Goal: Task Accomplishment & Management: Manage account settings

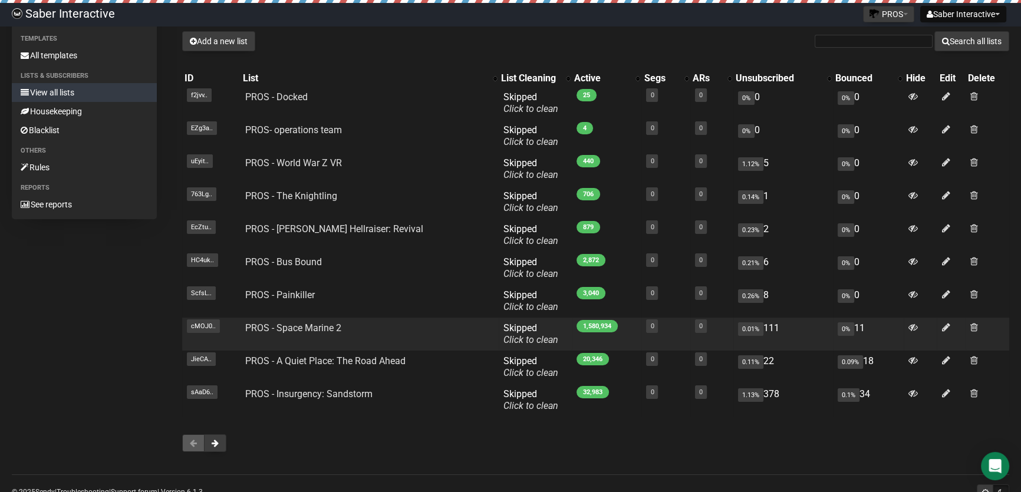
scroll to position [46, 0]
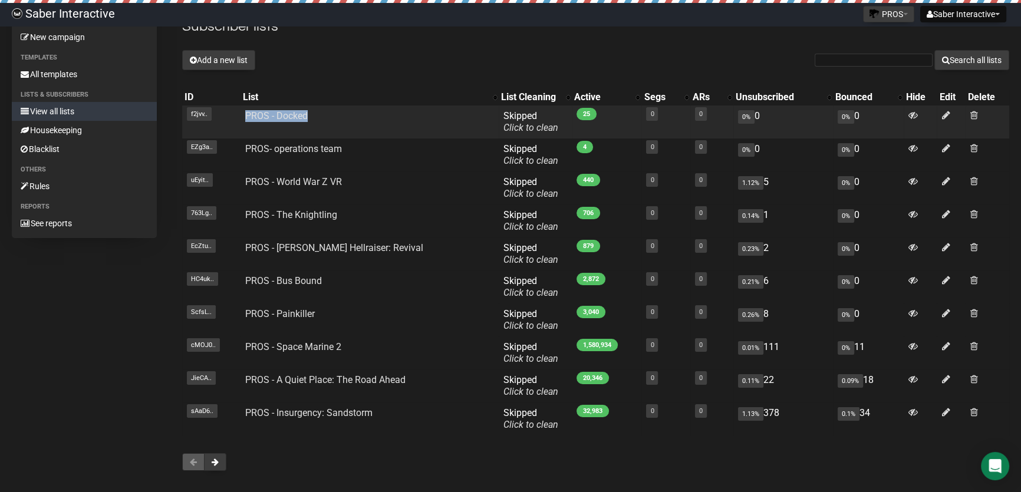
drag, startPoint x: 318, startPoint y: 116, endPoint x: 239, endPoint y: 116, distance: 79.6
click at [239, 116] on tr "f2jvv.. f2jvv4gHfR763i9ymg57KH7A PROS - Docked Skipped You can be flagged for s…" at bounding box center [595, 121] width 827 height 33
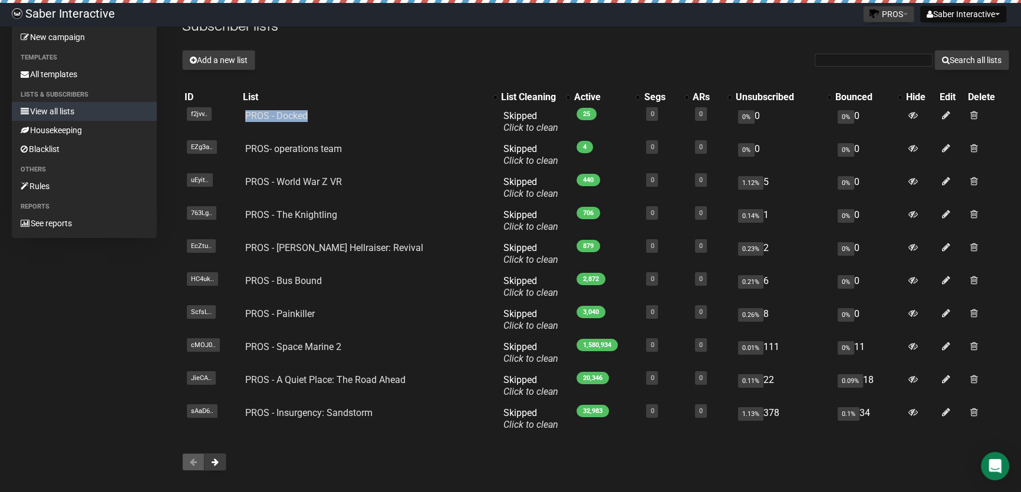
copy tr "f2jvv4gHfR763i9ymg57KH7A PROS - Docked"
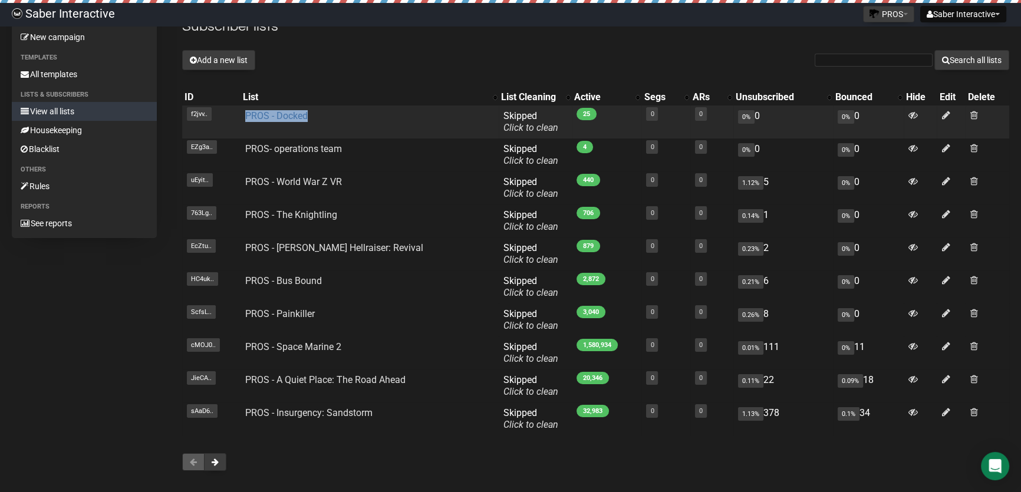
click at [285, 112] on link "PROS - Docked" at bounding box center [276, 115] width 62 height 11
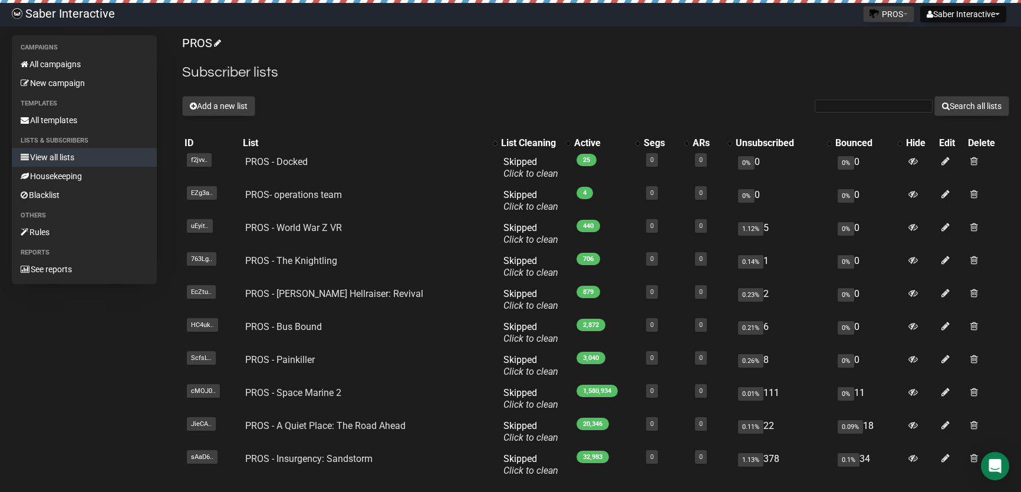
scroll to position [46, 0]
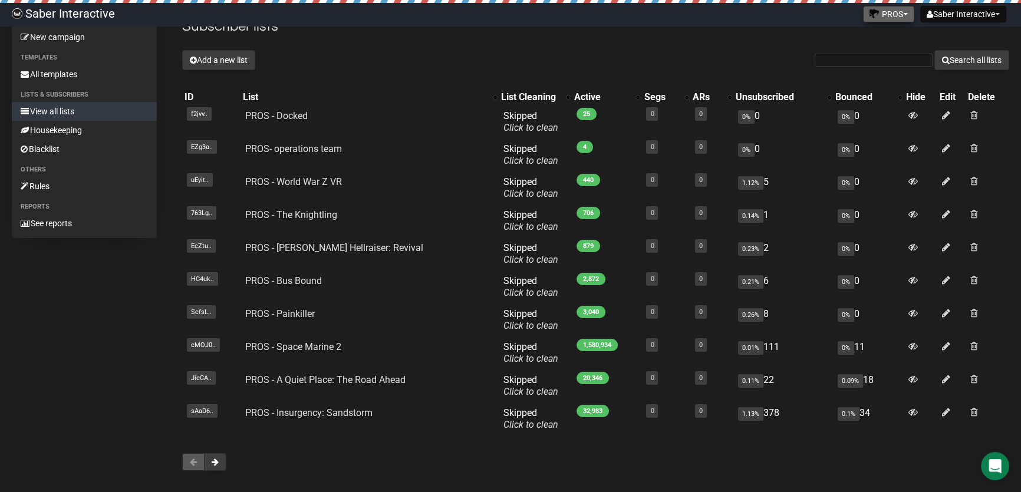
click at [874, 8] on button "PROS" at bounding box center [888, 14] width 51 height 17
click at [868, 75] on link "Saber Interactive" at bounding box center [870, 77] width 94 height 18
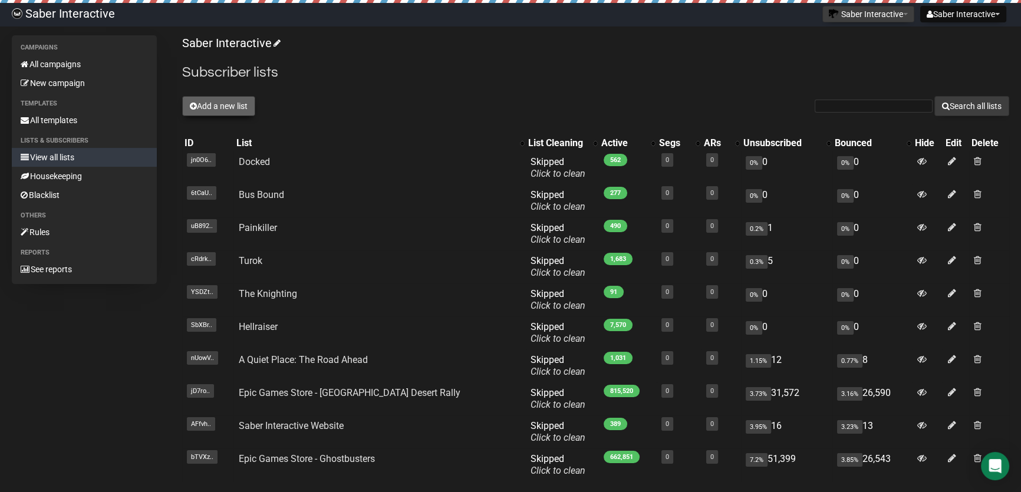
click at [208, 103] on button "Add a new list" at bounding box center [218, 106] width 73 height 20
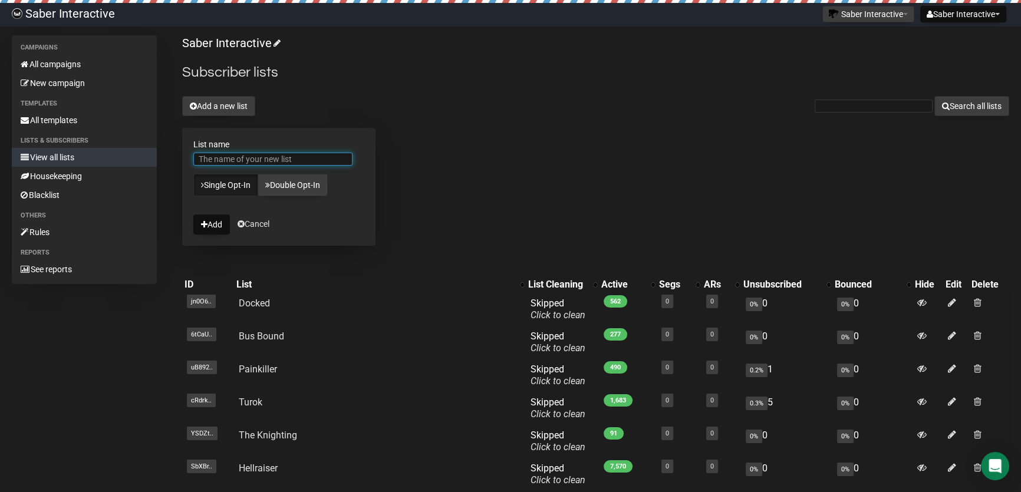
paste input "PROS - Docked"
drag, startPoint x: 214, startPoint y: 160, endPoint x: 184, endPoint y: 160, distance: 30.1
click at [184, 160] on form "List name PROS - Docked Single Opt-In Double Opt-In Add Cancel" at bounding box center [278, 187] width 193 height 118
type input "PROS - Docked"
click at [210, 223] on button "Add" at bounding box center [211, 225] width 37 height 20
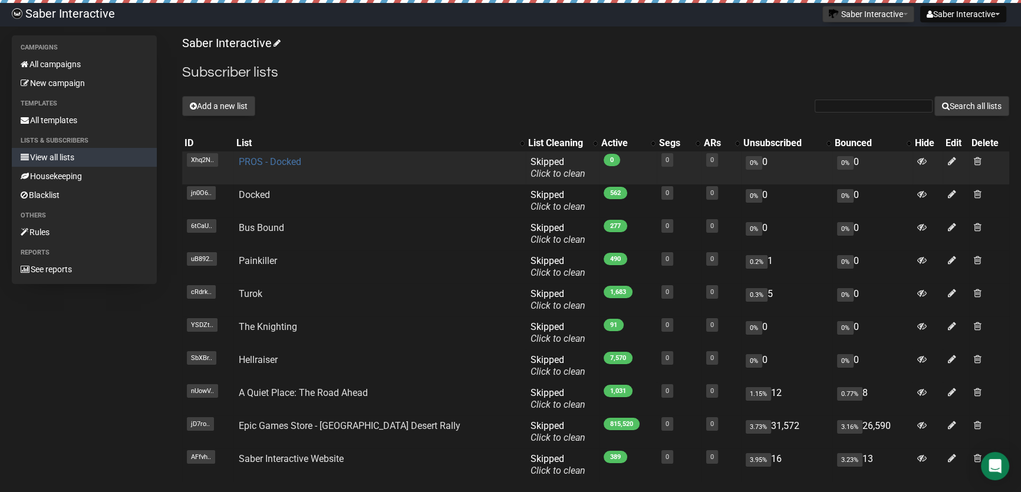
click at [288, 164] on link "PROS - Docked" at bounding box center [269, 161] width 62 height 11
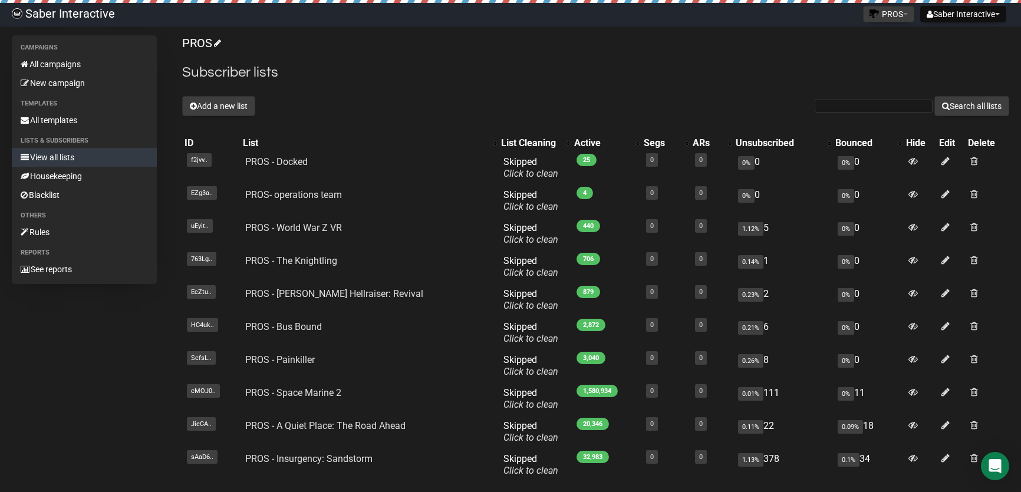
scroll to position [43, 0]
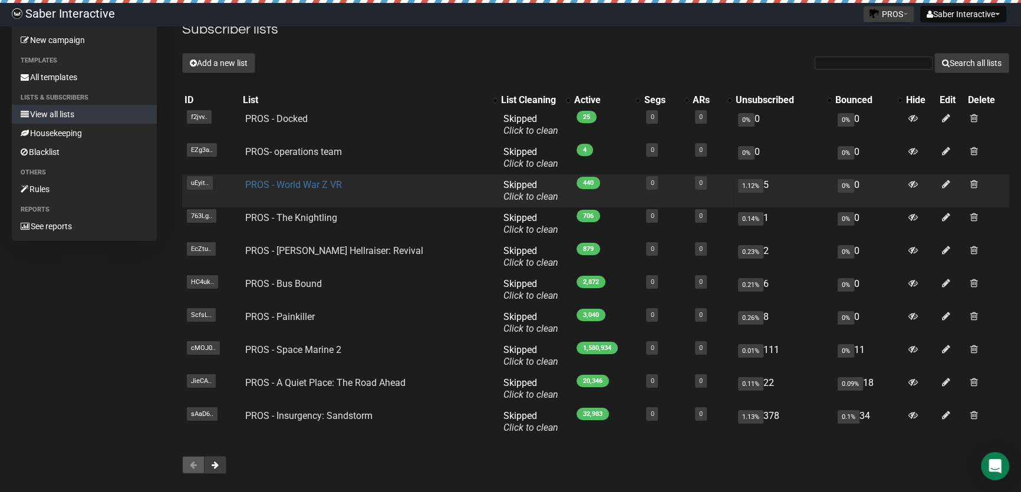
click at [300, 188] on link "PROS - World War Z VR" at bounding box center [293, 184] width 97 height 11
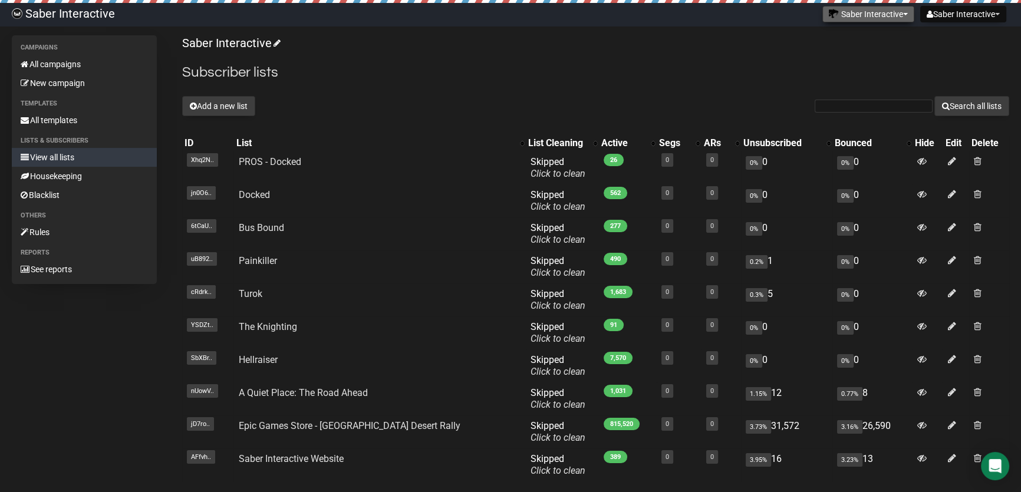
click at [833, 19] on button "Saber Interactive" at bounding box center [868, 14] width 92 height 17
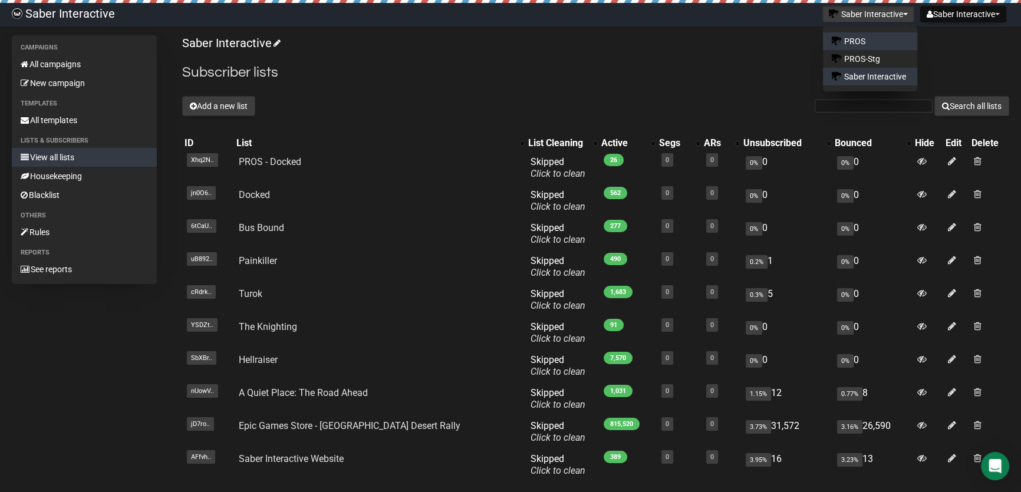
click at [856, 38] on link "PROS" at bounding box center [870, 41] width 94 height 18
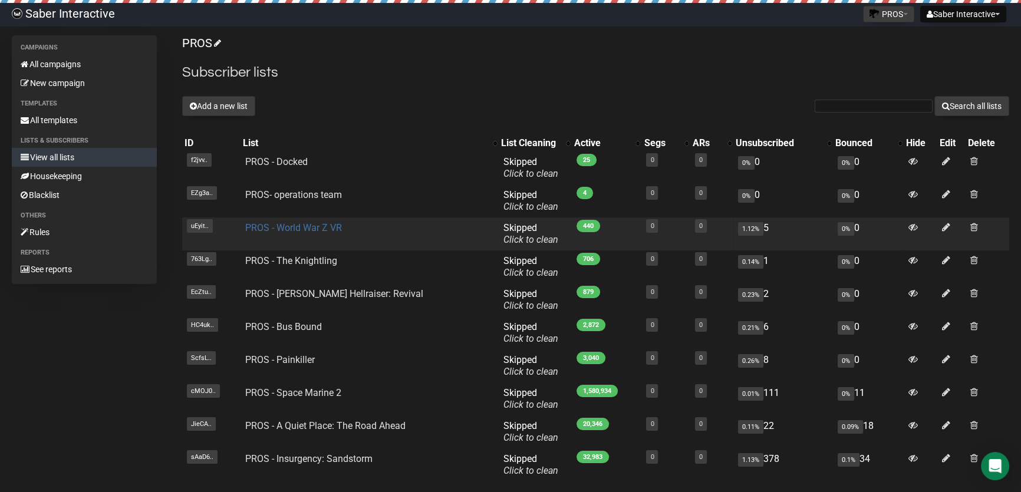
click at [292, 229] on link "PROS - World War Z VR" at bounding box center [293, 227] width 97 height 11
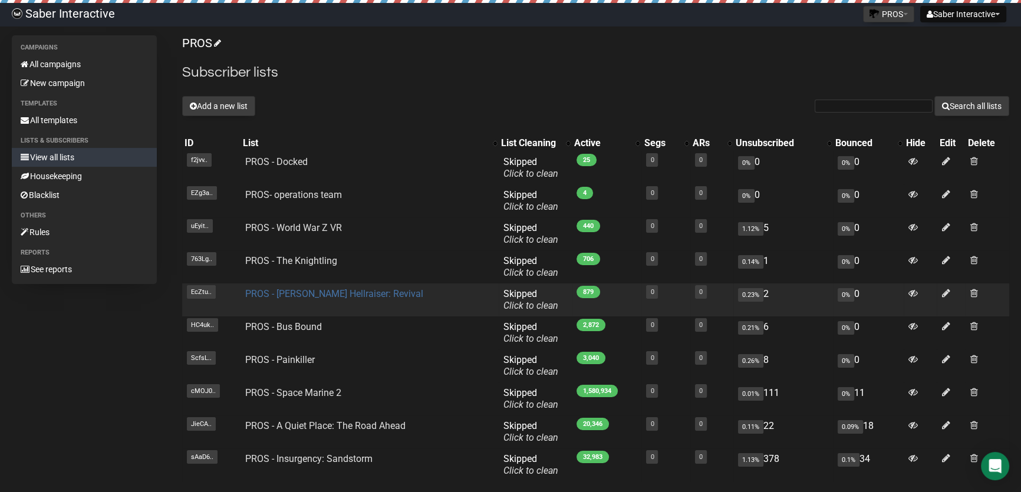
click at [306, 294] on link "PROS - Clive Barker's Hellraiser: Revival" at bounding box center [334, 293] width 178 height 11
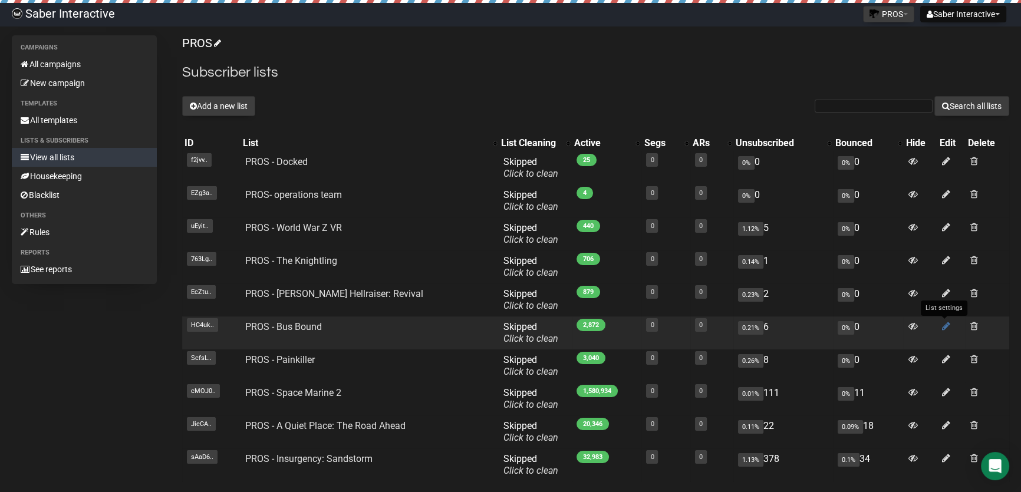
click at [942, 324] on icon at bounding box center [945, 326] width 8 height 10
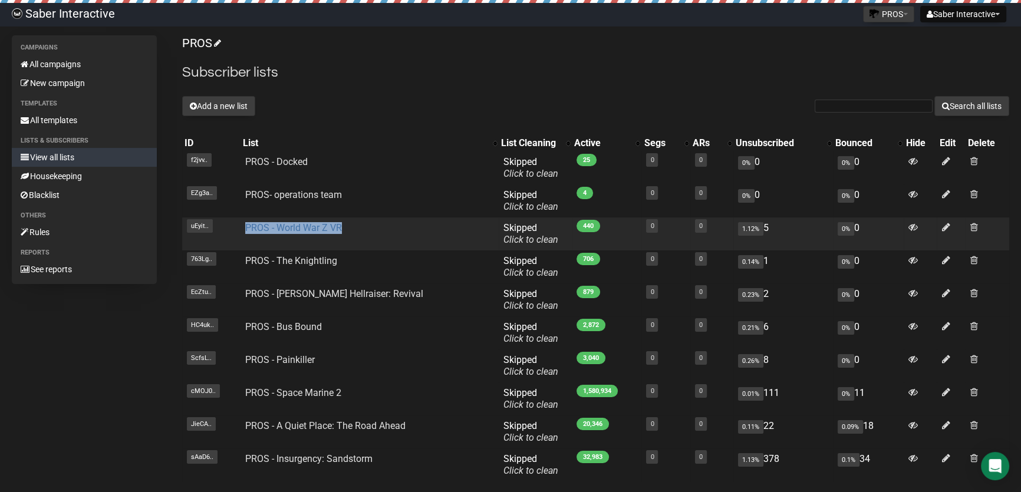
drag, startPoint x: 345, startPoint y: 229, endPoint x: 247, endPoint y: 228, distance: 98.4
click at [247, 228] on td "PROS - World War Z VR" at bounding box center [369, 233] width 258 height 33
click at [291, 227] on link "PROS - World War Z VR" at bounding box center [293, 227] width 97 height 11
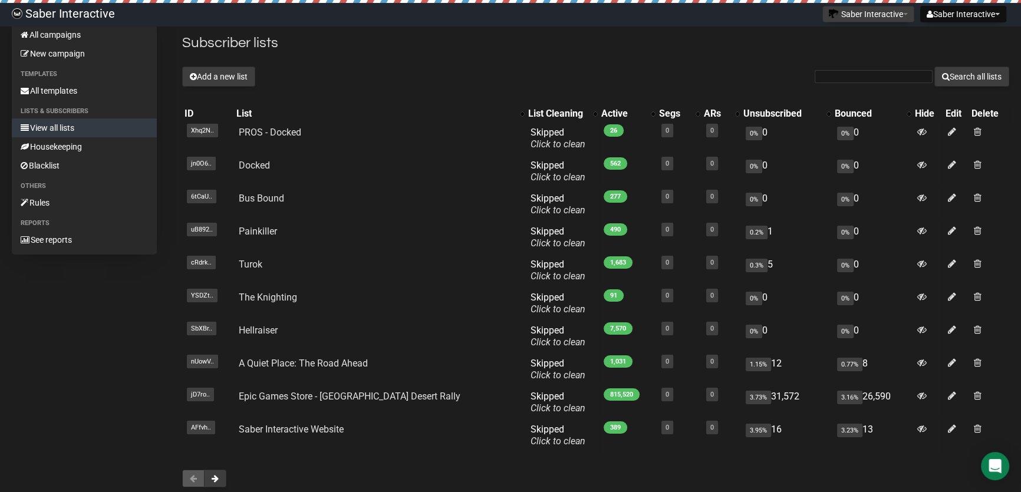
scroll to position [11, 0]
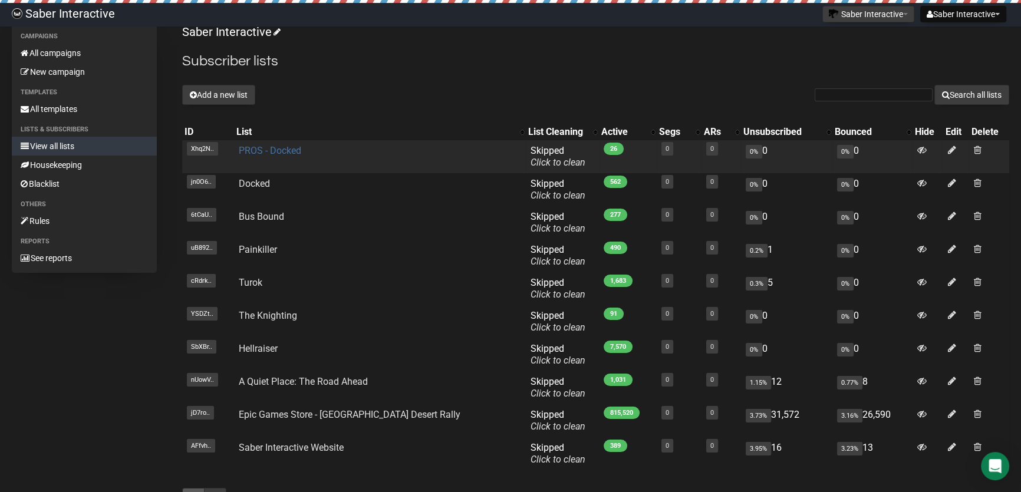
click at [294, 153] on link "PROS - Docked" at bounding box center [269, 150] width 62 height 11
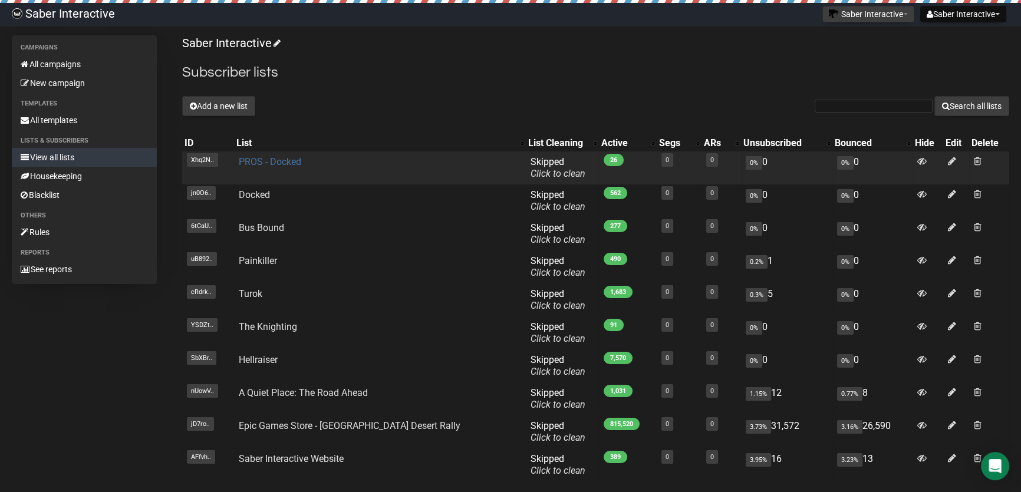
click at [281, 163] on link "PROS - Docked" at bounding box center [269, 161] width 62 height 11
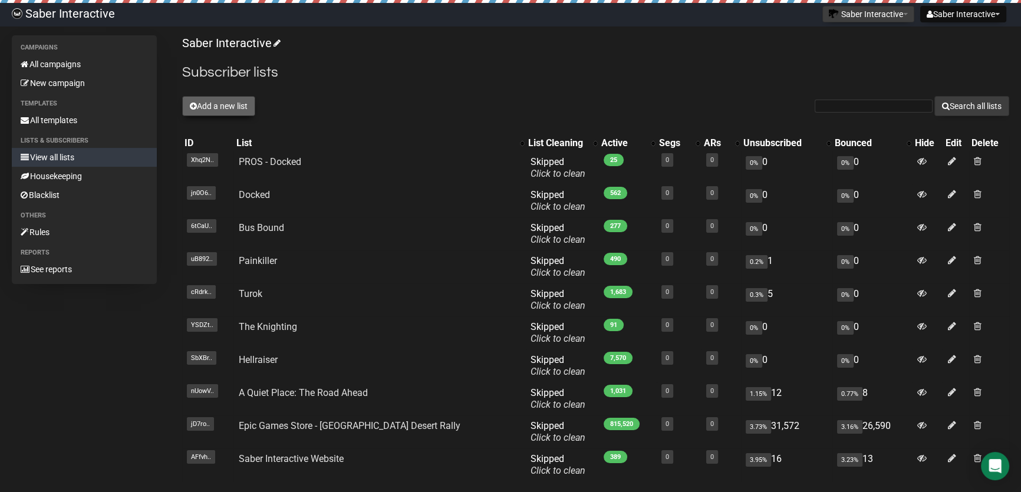
click at [220, 111] on button "Add a new list" at bounding box center [218, 106] width 73 height 20
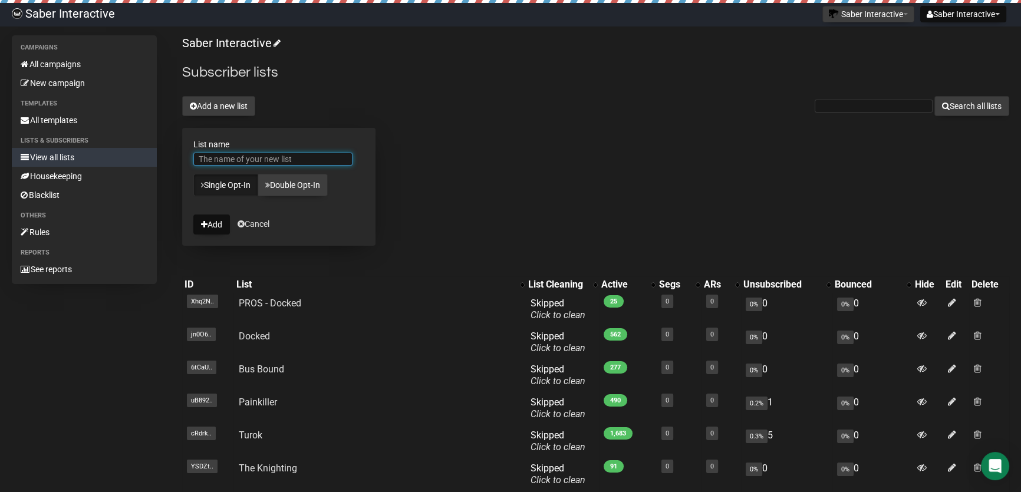
paste input "PROS - World War Z VR"
click at [199, 158] on input "PROS - World War Z VR" at bounding box center [272, 159] width 159 height 13
type input "PROS - World War Z VR"
click at [223, 226] on button "Add" at bounding box center [211, 225] width 37 height 20
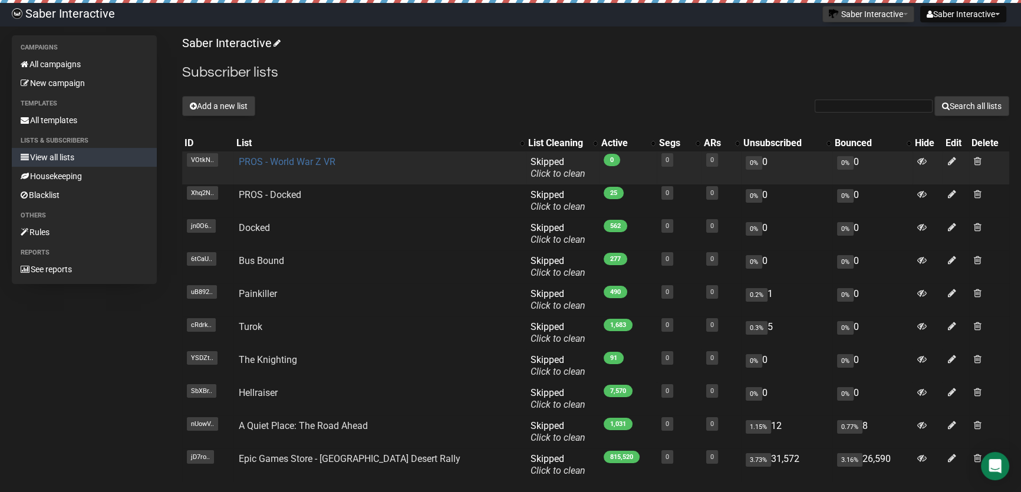
click at [311, 161] on link "PROS - World War Z VR" at bounding box center [286, 161] width 97 height 11
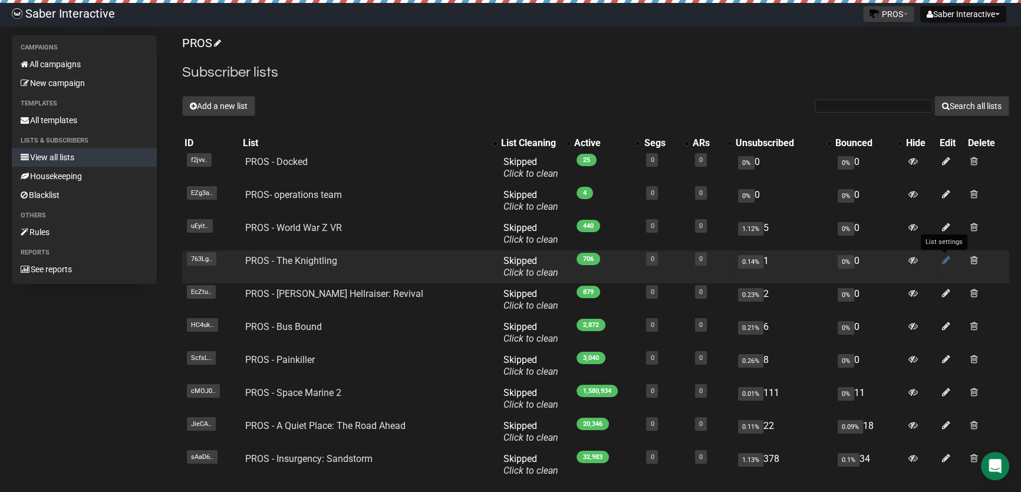
click at [944, 261] on icon at bounding box center [945, 260] width 8 height 10
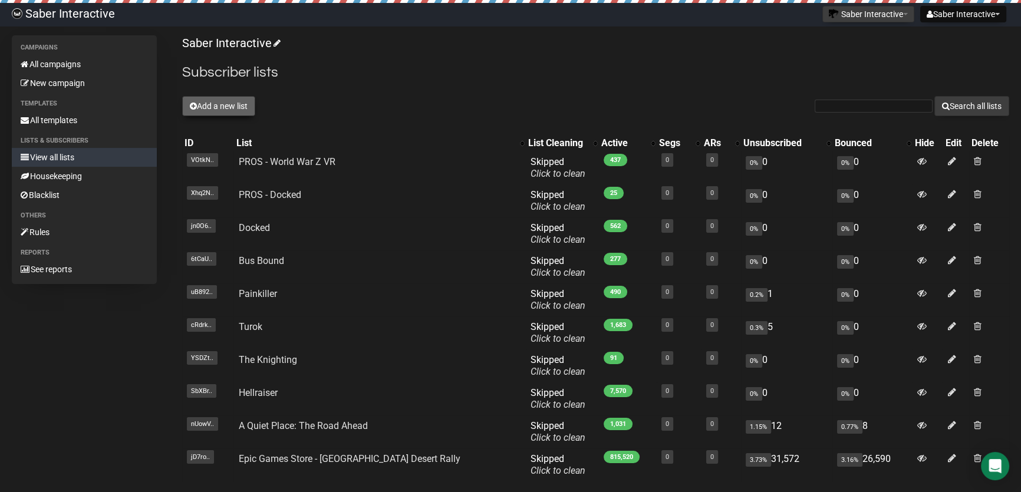
click at [199, 102] on button "Add a new list" at bounding box center [218, 106] width 73 height 20
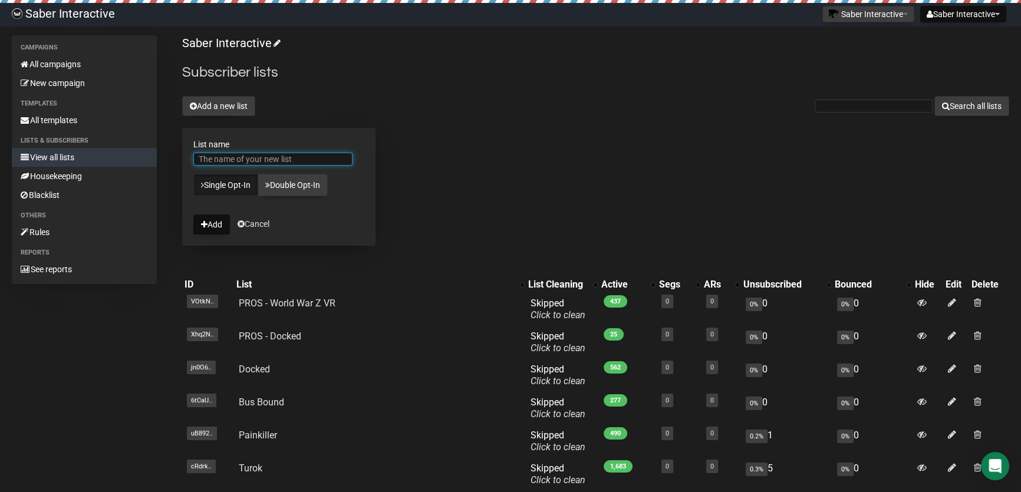
click at [291, 158] on input "List name" at bounding box center [272, 159] width 159 height 13
paste input "PROS - The Knightling"
type input "PROS - The Knightling"
click at [214, 220] on button "Add" at bounding box center [211, 225] width 37 height 20
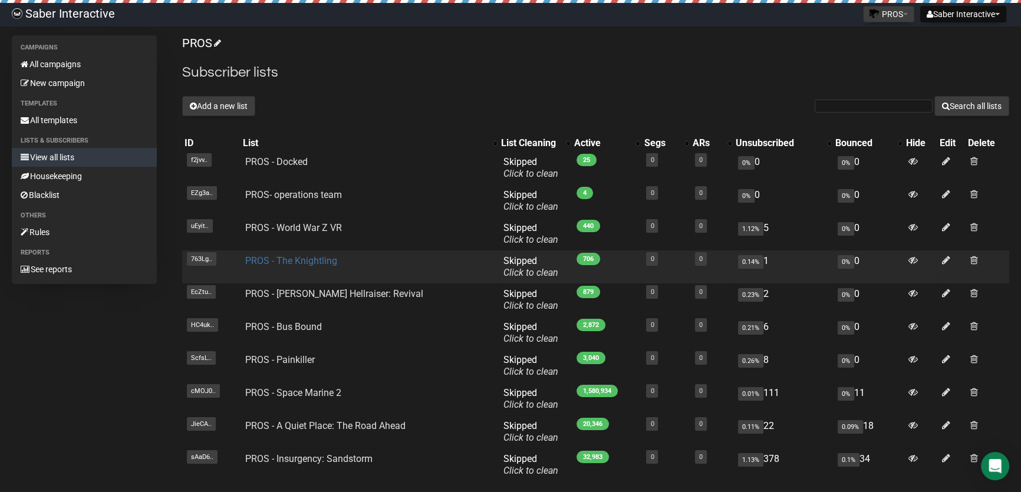
click at [307, 259] on link "PROS - The Knightling" at bounding box center [291, 260] width 92 height 11
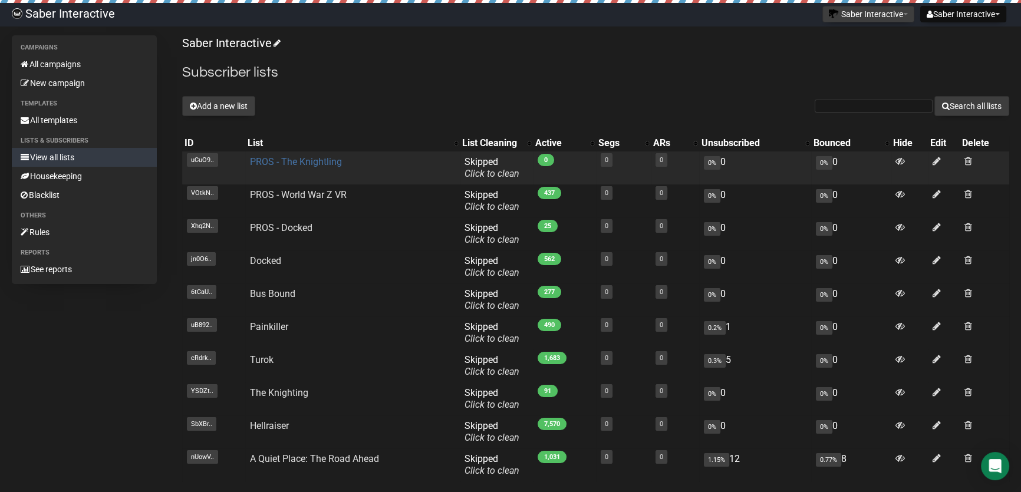
click at [291, 157] on link "PROS - The Knightling" at bounding box center [296, 161] width 92 height 11
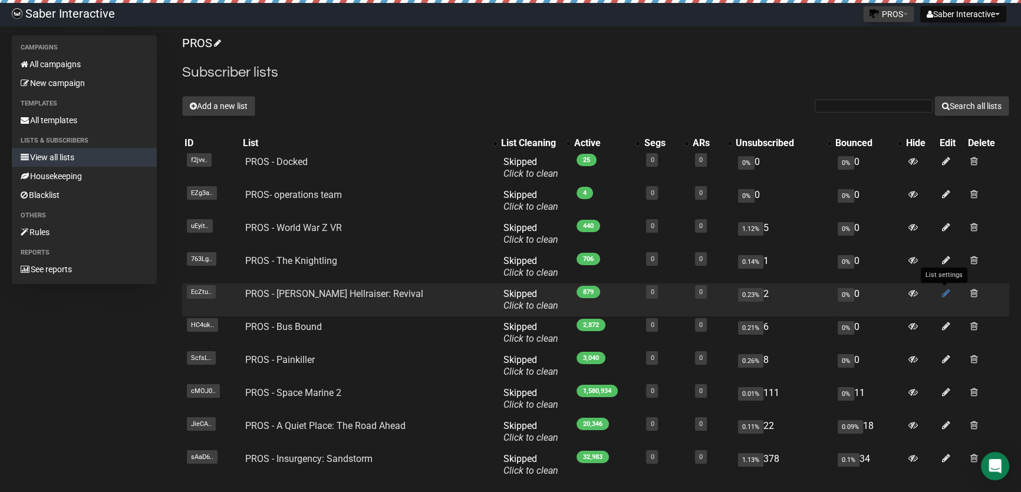
click at [942, 294] on icon at bounding box center [945, 293] width 8 height 10
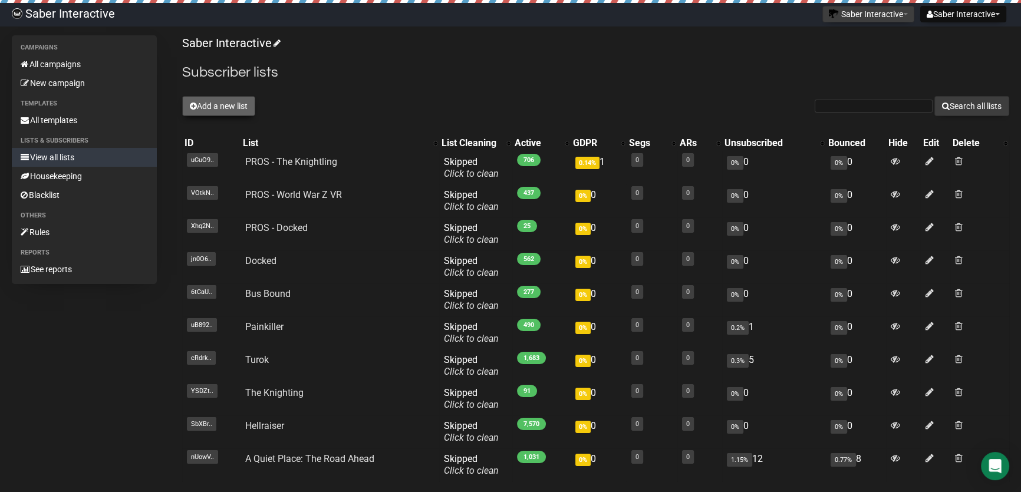
click at [217, 111] on button "Add a new list" at bounding box center [218, 106] width 73 height 20
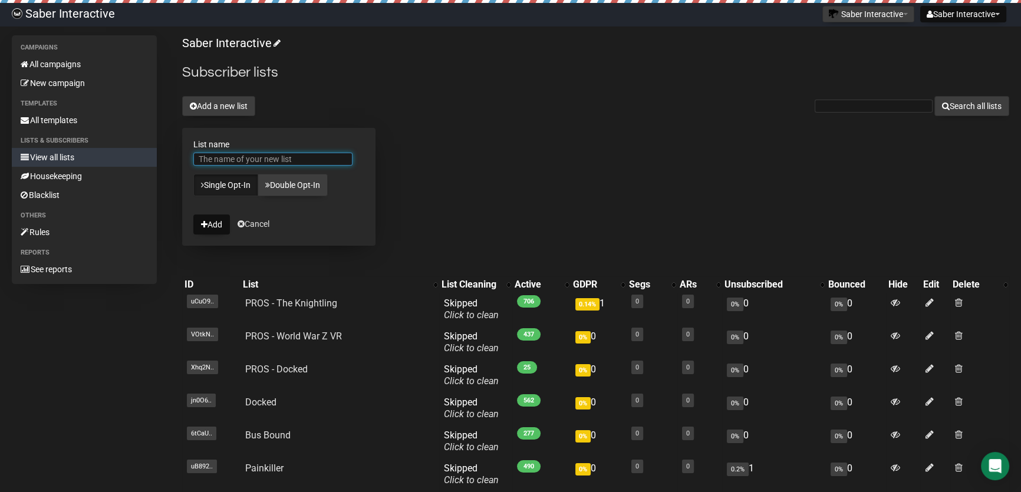
click at [264, 157] on input "List name" at bounding box center [272, 159] width 159 height 13
paste input "PROS - [PERSON_NAME] Hellraiser: Revival"
type input "PROS - [PERSON_NAME] Hellraiser: Revival"
click at [206, 223] on icon "submit" at bounding box center [204, 224] width 6 height 8
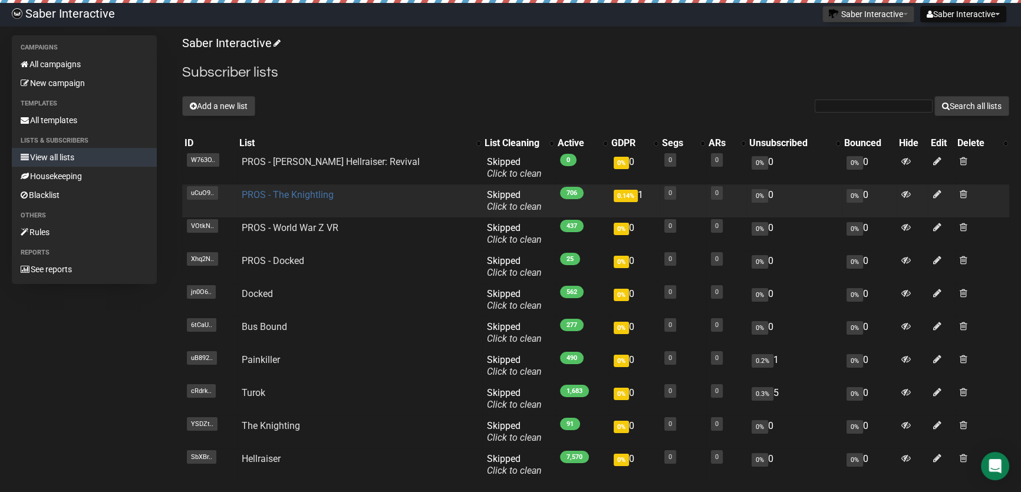
click at [301, 191] on link "PROS - The Knightling" at bounding box center [288, 194] width 92 height 11
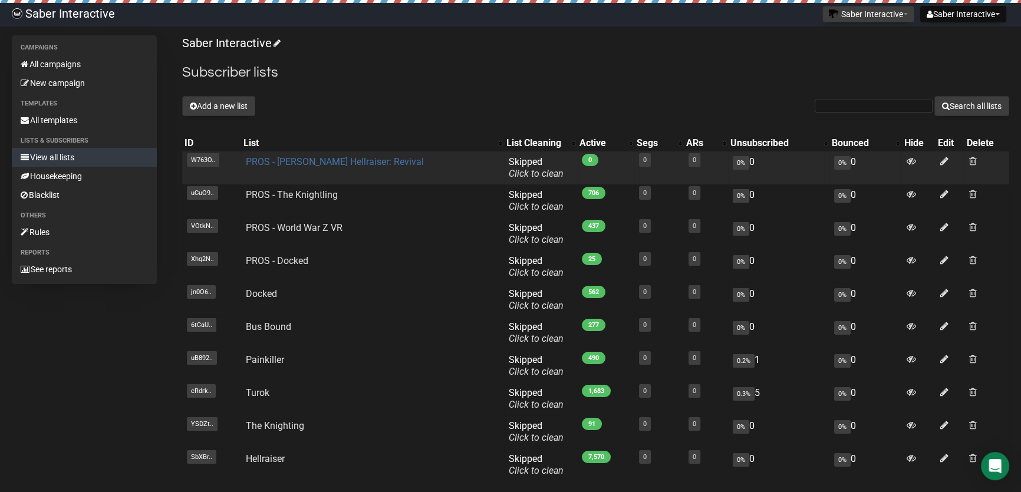
click at [371, 157] on link "PROS - [PERSON_NAME] Hellraiser: Revival" at bounding box center [335, 161] width 178 height 11
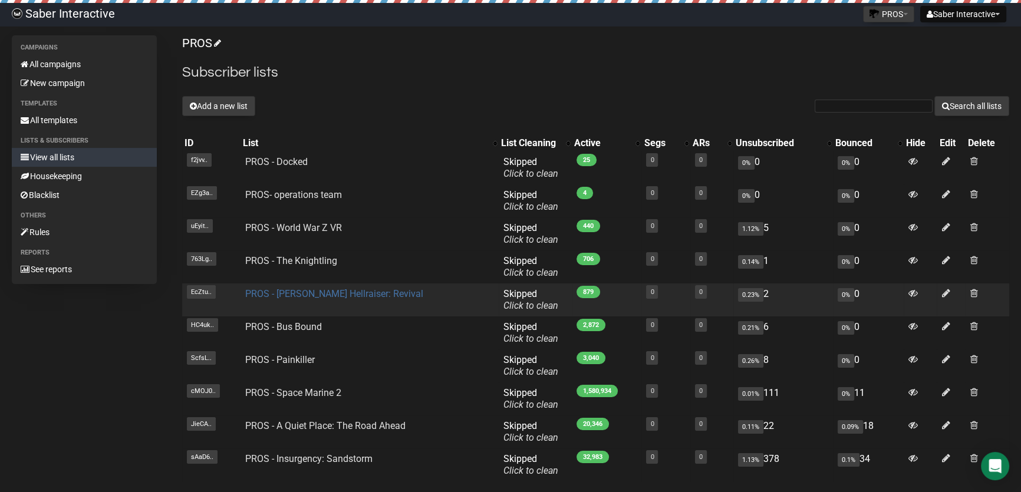
click at [358, 293] on link "PROS - [PERSON_NAME] Hellraiser: Revival" at bounding box center [334, 293] width 178 height 11
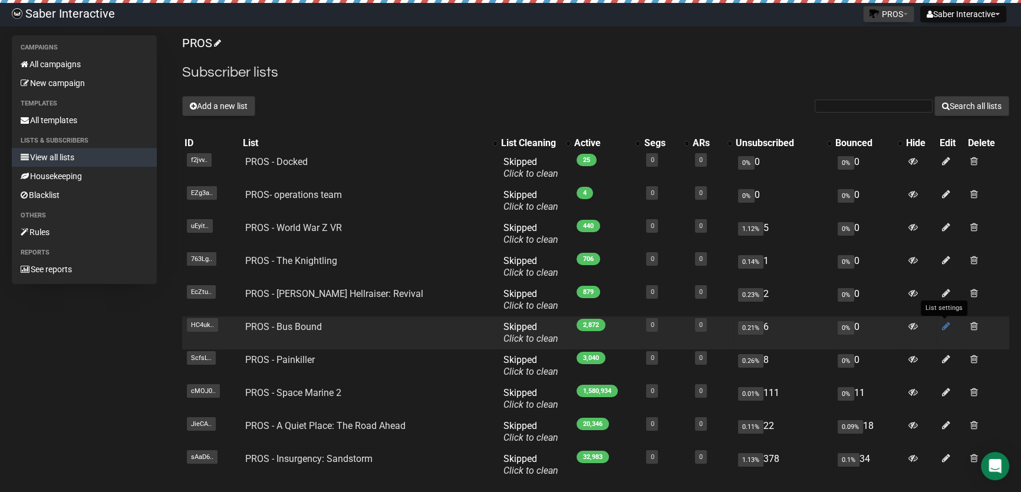
click at [946, 323] on icon at bounding box center [945, 326] width 8 height 10
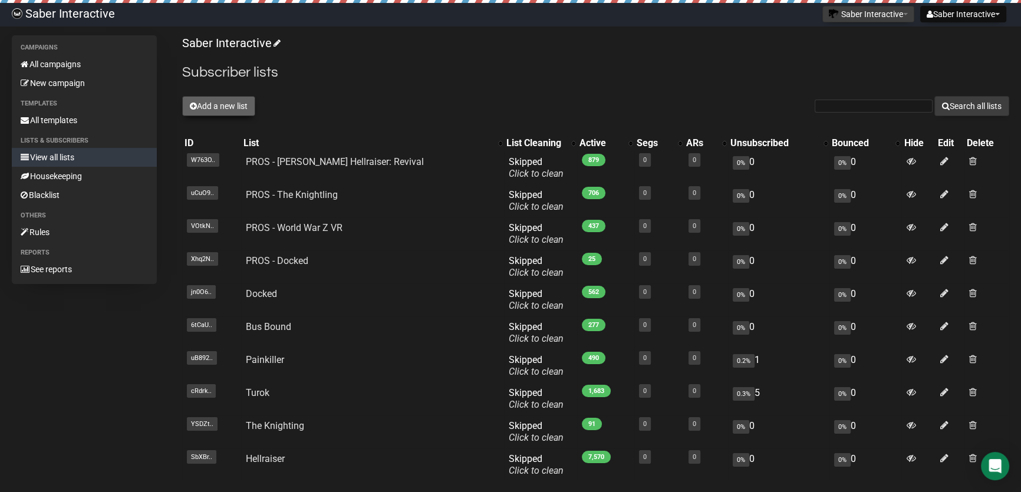
click at [240, 104] on button "Add a new list" at bounding box center [218, 106] width 73 height 20
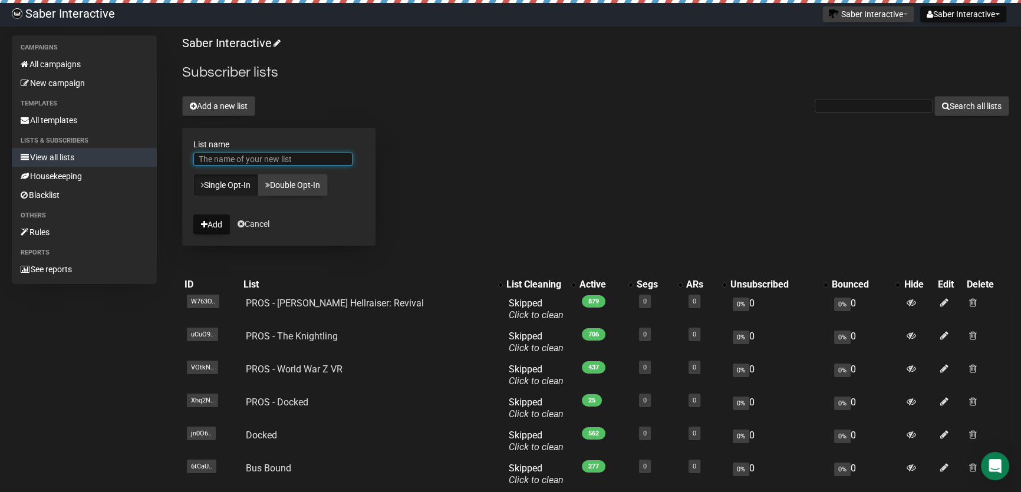
click at [262, 158] on input "List name" at bounding box center [272, 159] width 159 height 13
paste input "PROS - Bus Bound"
type input "PROS - Bus Bound"
click at [222, 222] on button "Add" at bounding box center [211, 225] width 37 height 20
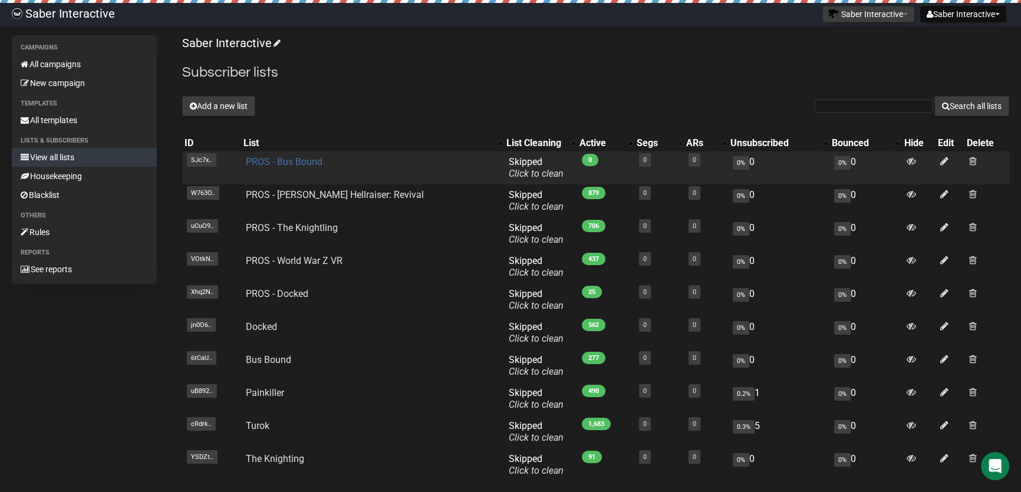
click at [283, 159] on link "PROS - Bus Bound" at bounding box center [284, 161] width 77 height 11
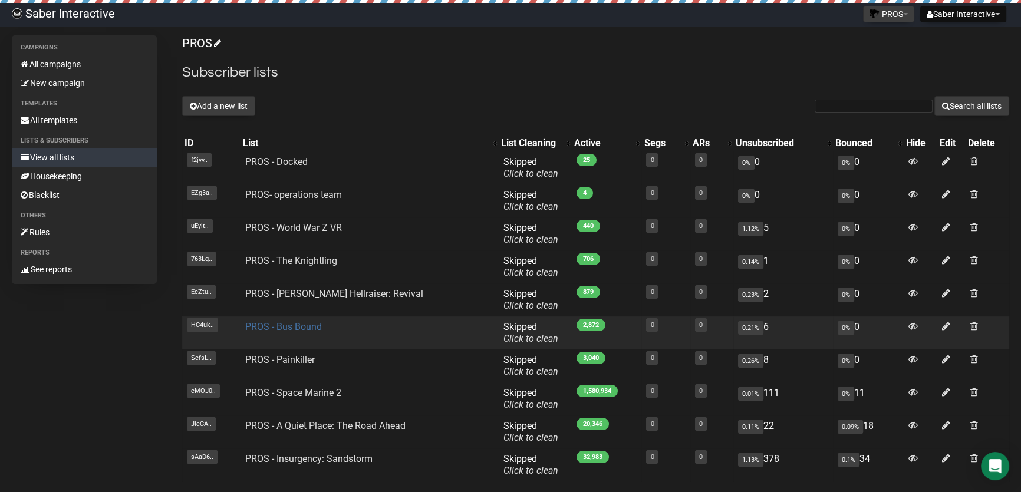
click at [282, 328] on link "PROS - Bus Bound" at bounding box center [283, 326] width 77 height 11
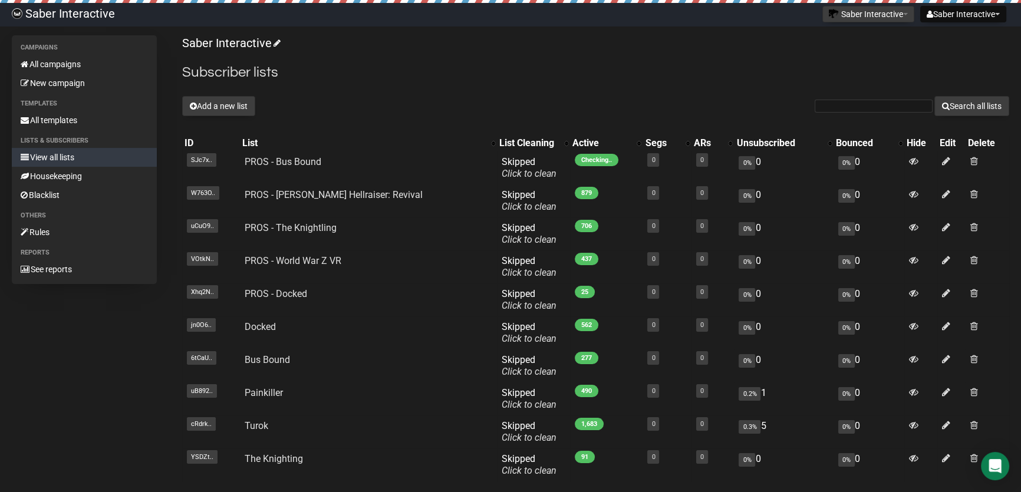
click at [835, 53] on div "Saber Interactive Subscriber lists Add a new list Search all lists List name Si…" at bounding box center [595, 291] width 827 height 512
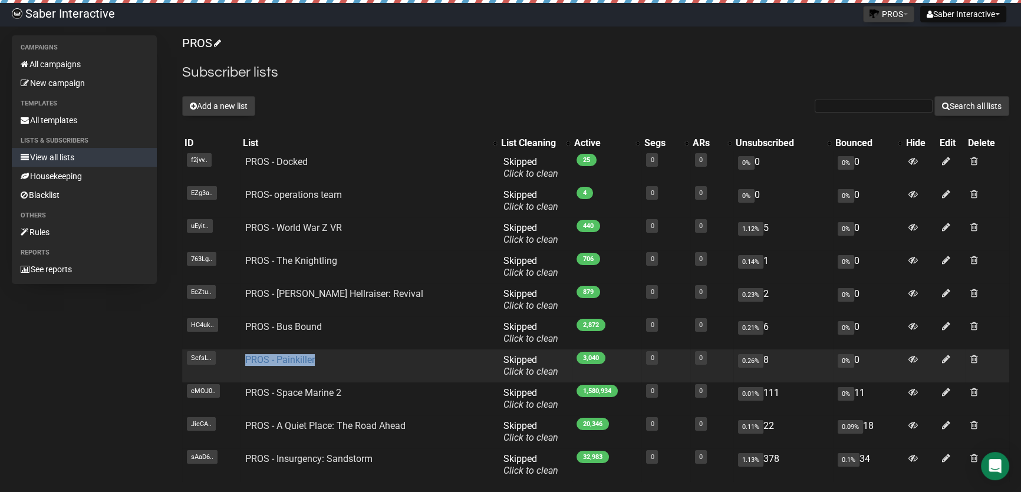
drag, startPoint x: 320, startPoint y: 359, endPoint x: 248, endPoint y: 359, distance: 72.5
click at [248, 359] on td "PROS - Painkiller" at bounding box center [369, 365] width 258 height 33
copy link "PROS - Painkiller"
click at [289, 359] on link "PROS - Painkiller" at bounding box center [280, 359] width 70 height 11
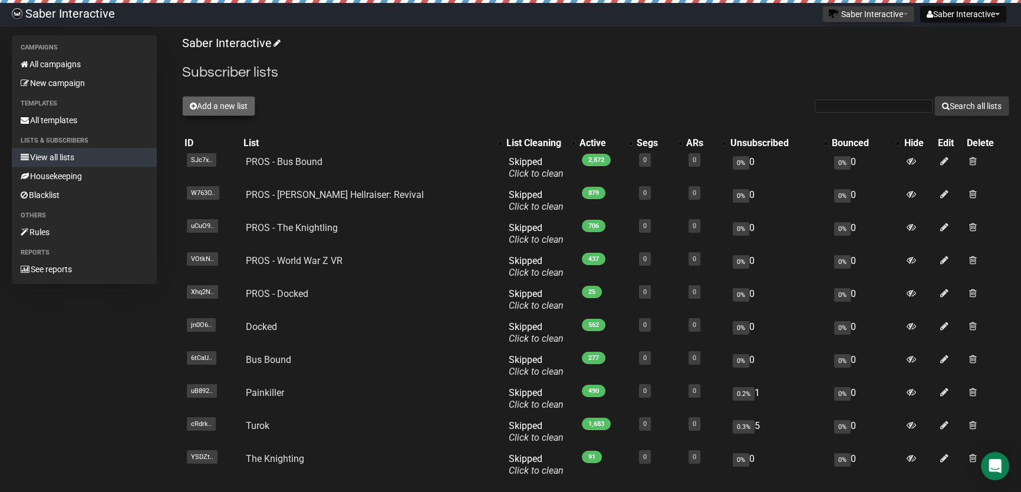
click at [245, 107] on button "Add a new list" at bounding box center [218, 106] width 73 height 20
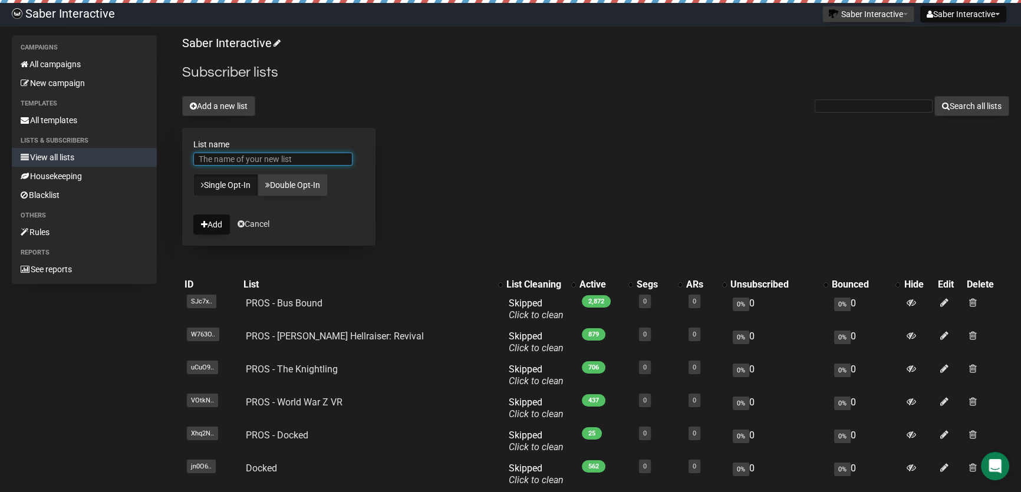
click at [250, 153] on input "List name" at bounding box center [272, 159] width 159 height 13
paste input "PROS - Painkiller"
type input "PROS - Painkiller"
click at [204, 228] on icon "submit" at bounding box center [204, 224] width 6 height 8
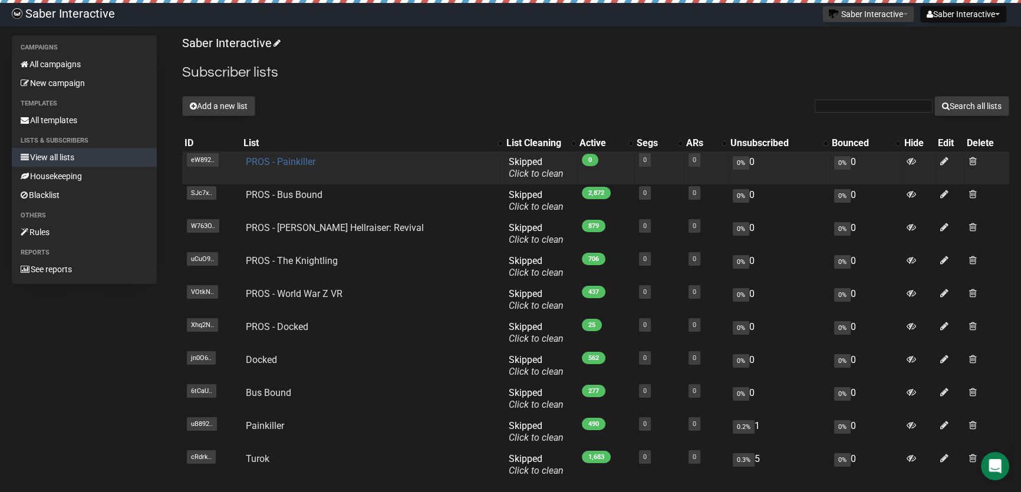
click at [302, 161] on link "PROS - Painkiller" at bounding box center [281, 161] width 70 height 11
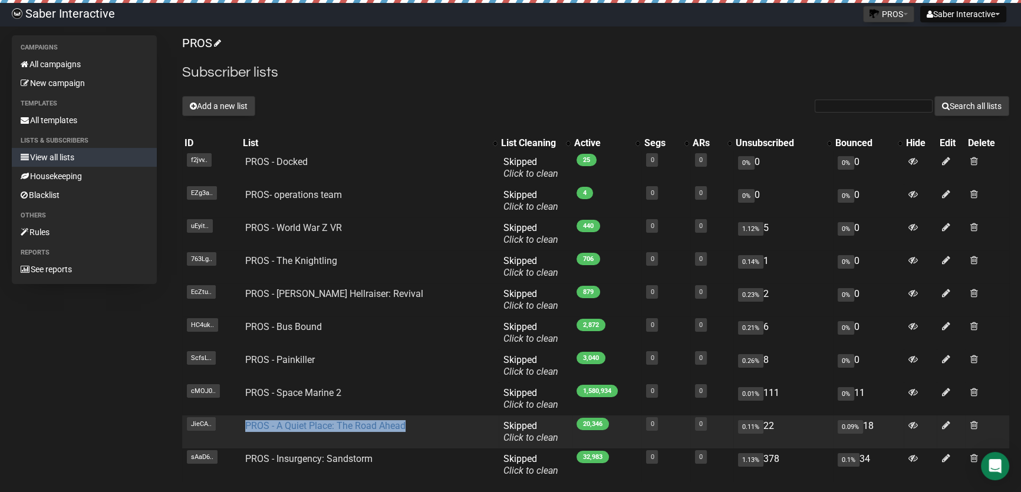
drag, startPoint x: 411, startPoint y: 426, endPoint x: 248, endPoint y: 424, distance: 163.3
click at [248, 424] on td "PROS - A Quiet Place: The Road Ahead" at bounding box center [369, 432] width 258 height 33
copy link "PROS - A Quiet Place: The Road Ahead"
click at [326, 426] on link "PROS - A Quiet Place: The Road Ahead" at bounding box center [325, 425] width 160 height 11
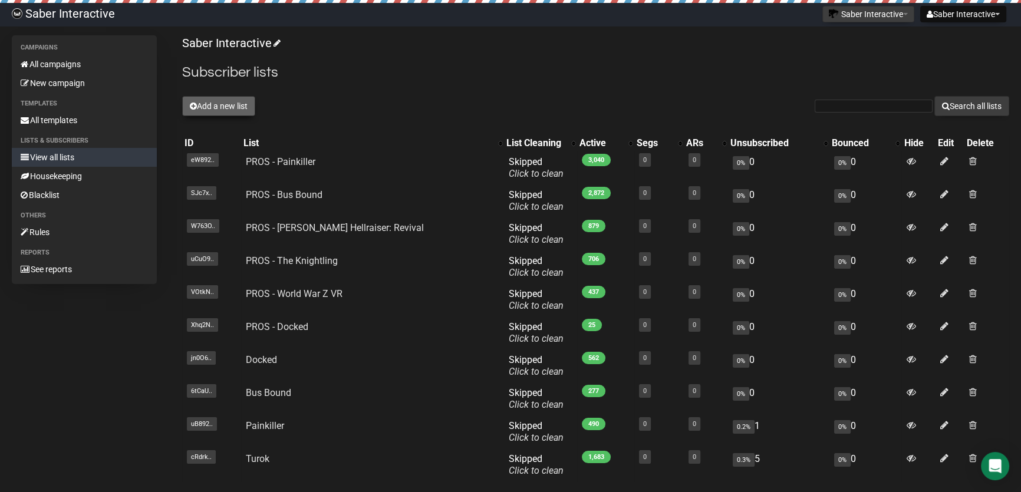
click at [212, 108] on button "Add a new list" at bounding box center [218, 106] width 73 height 20
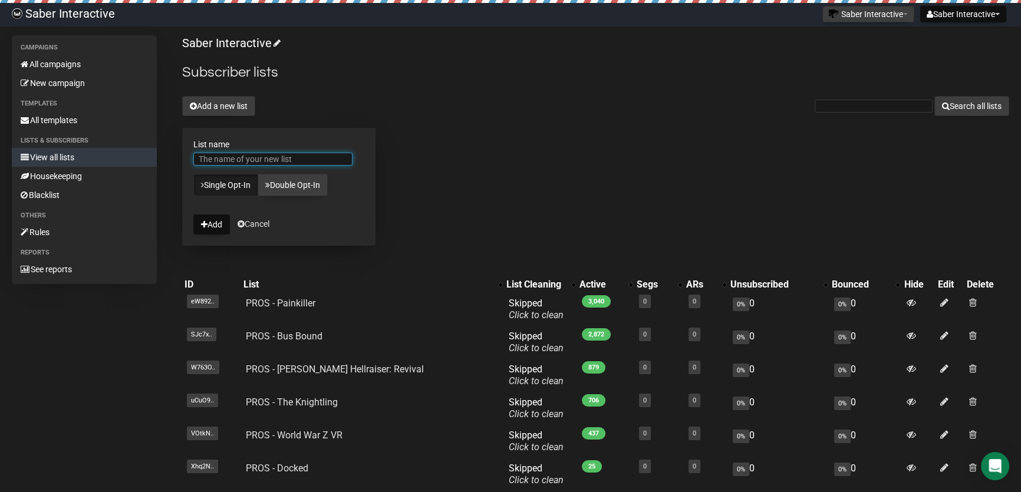
click at [274, 157] on input "List name" at bounding box center [272, 159] width 159 height 13
paste input "PROS - A Quiet Place: The Road Ahead"
type input "PROS - A Quiet Place: The Road Ahead"
click at [210, 226] on button "Add" at bounding box center [211, 225] width 37 height 20
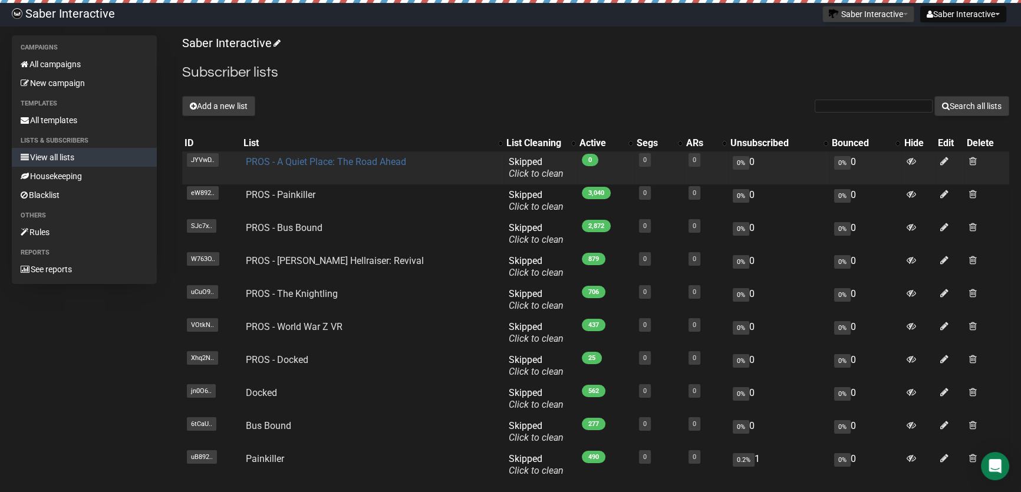
click at [334, 162] on link "PROS - A Quiet Place: The Road Ahead" at bounding box center [326, 161] width 160 height 11
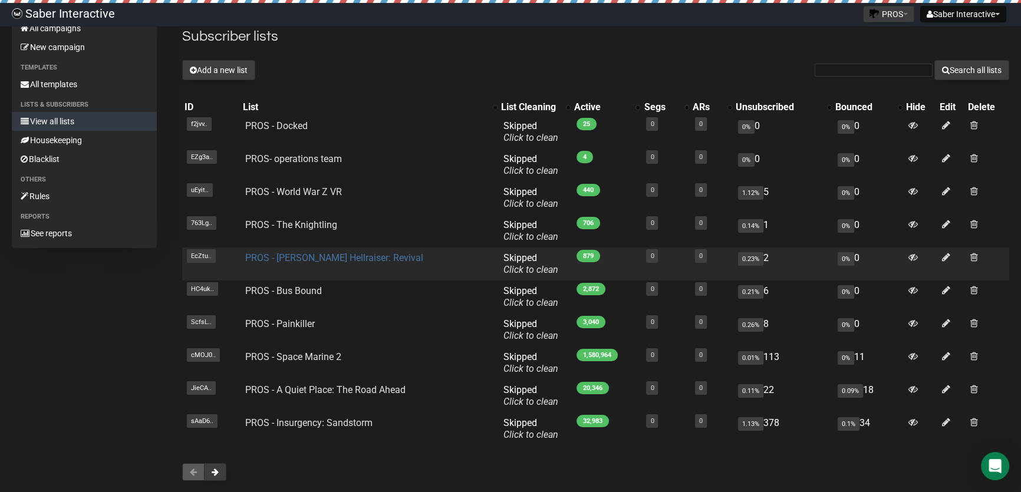
scroll to position [100, 0]
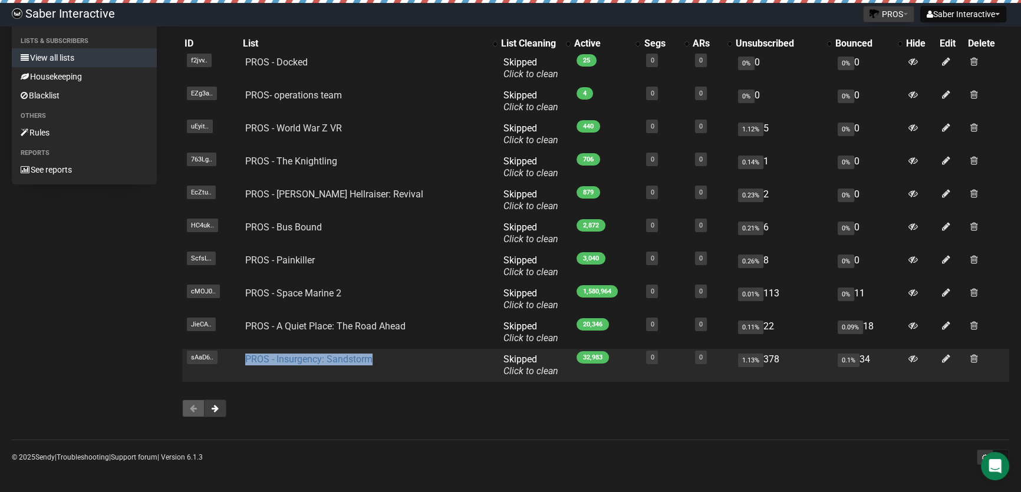
drag, startPoint x: 381, startPoint y: 361, endPoint x: 248, endPoint y: 360, distance: 133.8
click at [248, 360] on td "PROS - Insurgency: Sandstorm" at bounding box center [369, 365] width 258 height 33
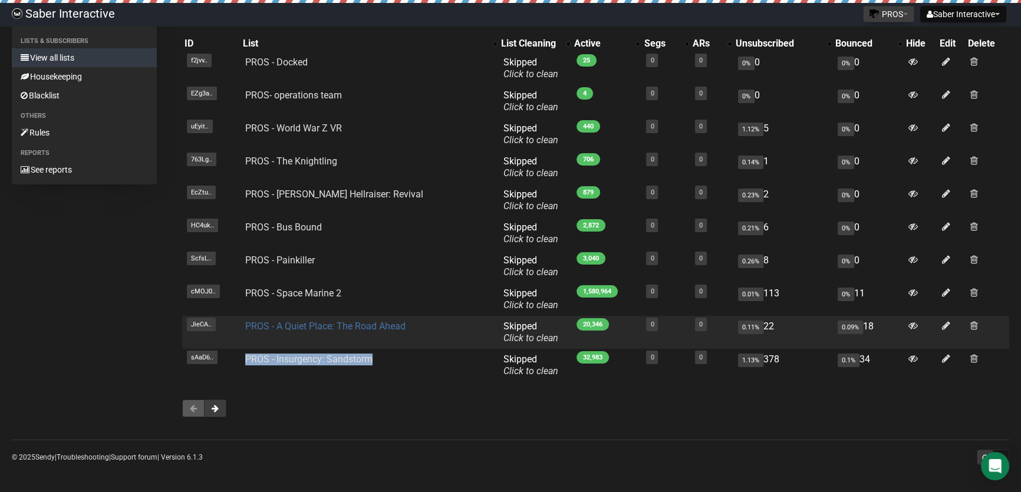
copy link "PROS - Insurgency: Sandstorm"
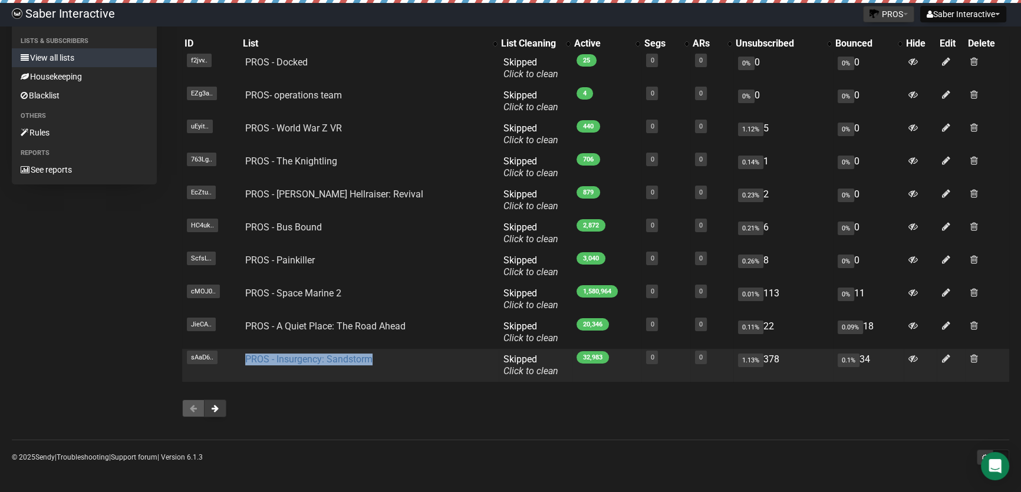
click at [301, 361] on link "PROS - Insurgency: Sandstorm" at bounding box center [308, 359] width 127 height 11
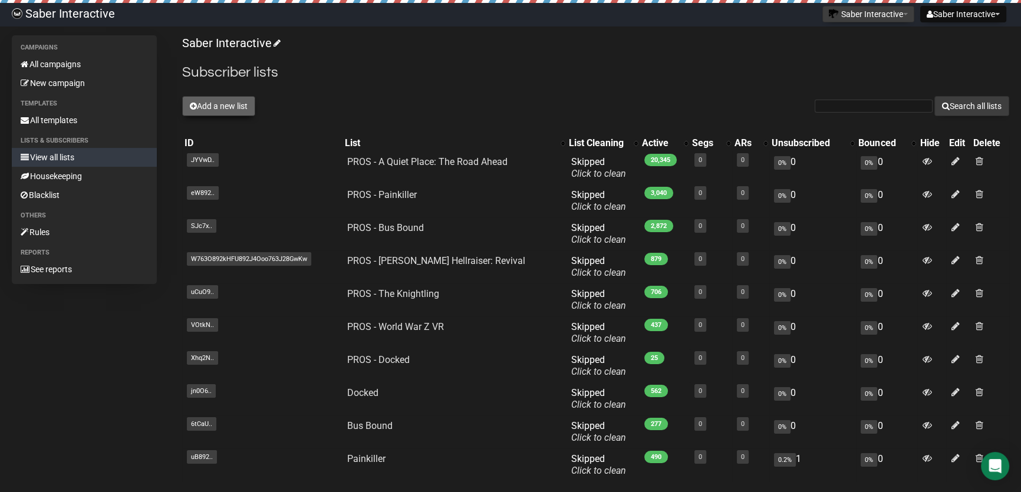
click at [231, 101] on button "Add a new list" at bounding box center [218, 106] width 73 height 20
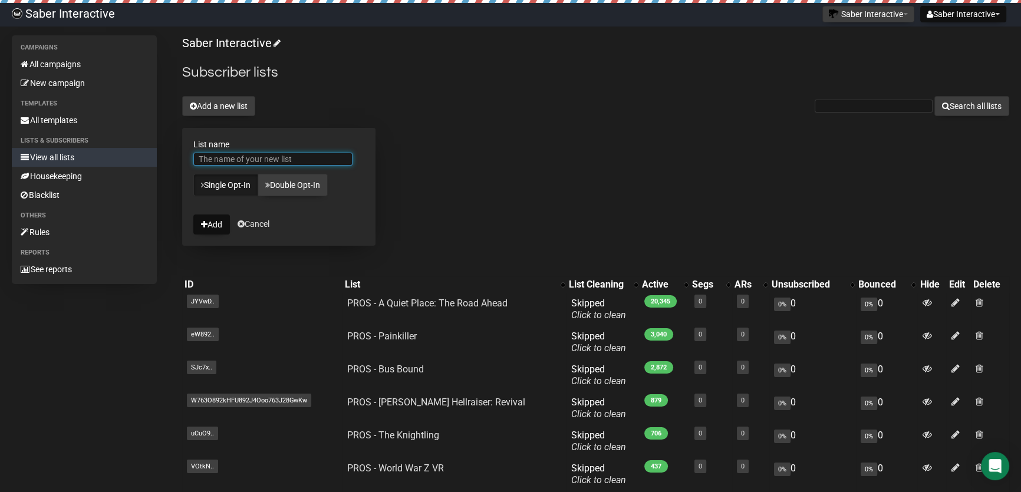
click at [225, 156] on input "List name" at bounding box center [272, 159] width 159 height 13
paste input "PROS - Insurgency: Sandstorm"
type input "PROS - Insurgency: Sandstorm"
click at [208, 225] on button "Add" at bounding box center [211, 225] width 37 height 20
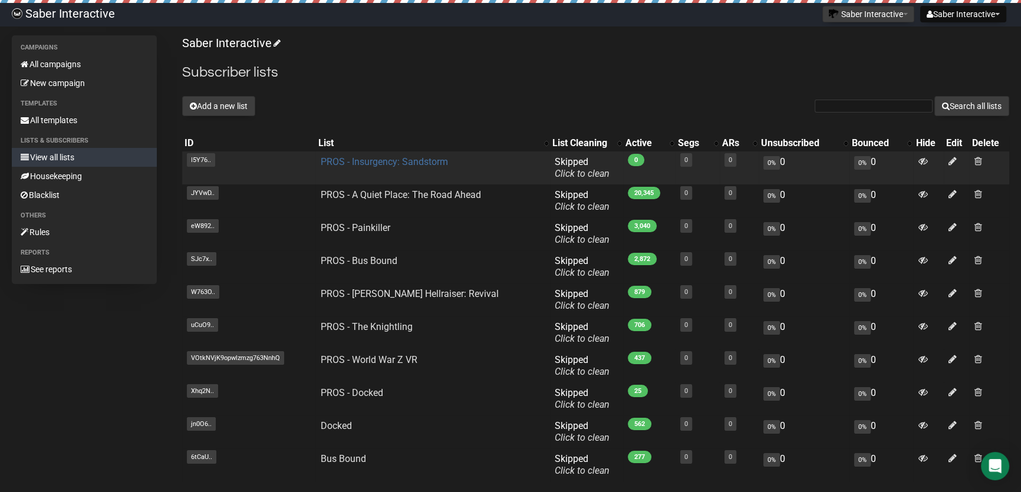
click at [388, 159] on link "PROS - Insurgency: Sandstorm" at bounding box center [383, 161] width 127 height 11
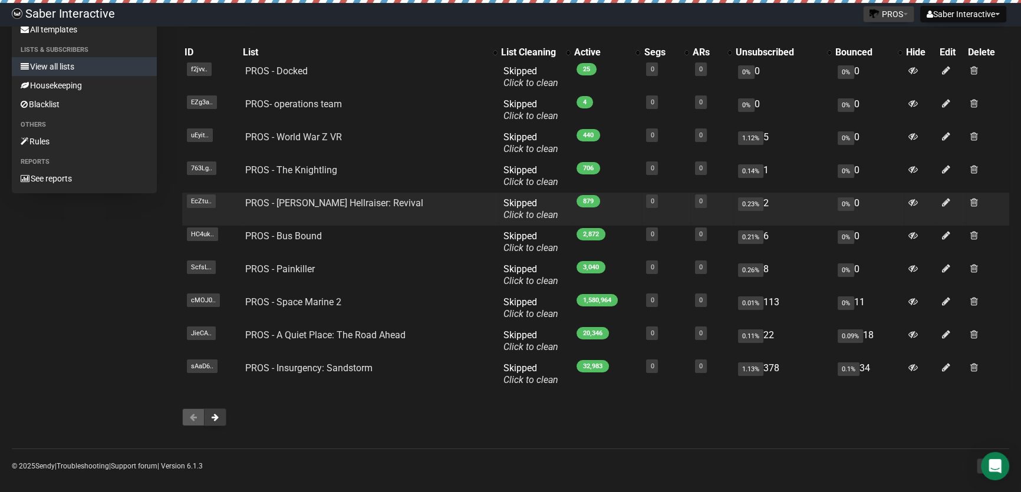
scroll to position [100, 0]
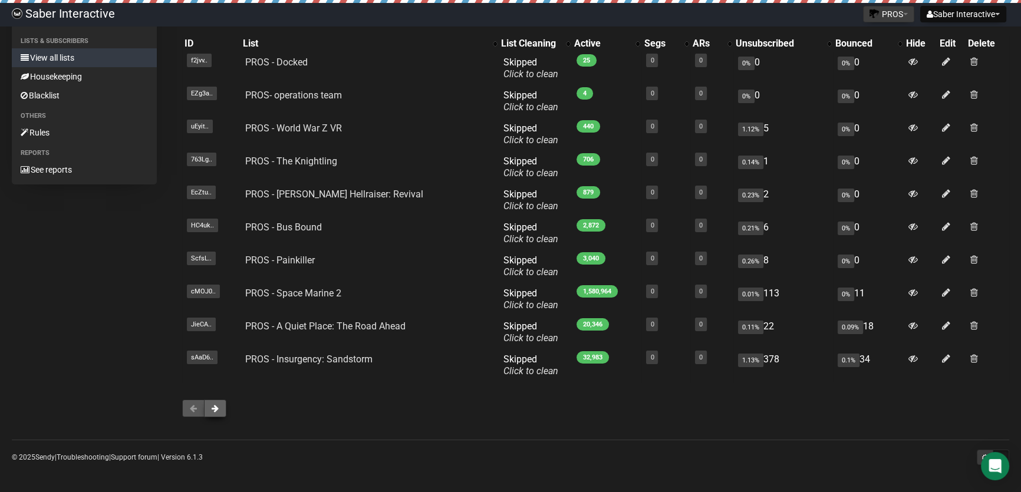
click at [210, 411] on button at bounding box center [215, 409] width 22 height 18
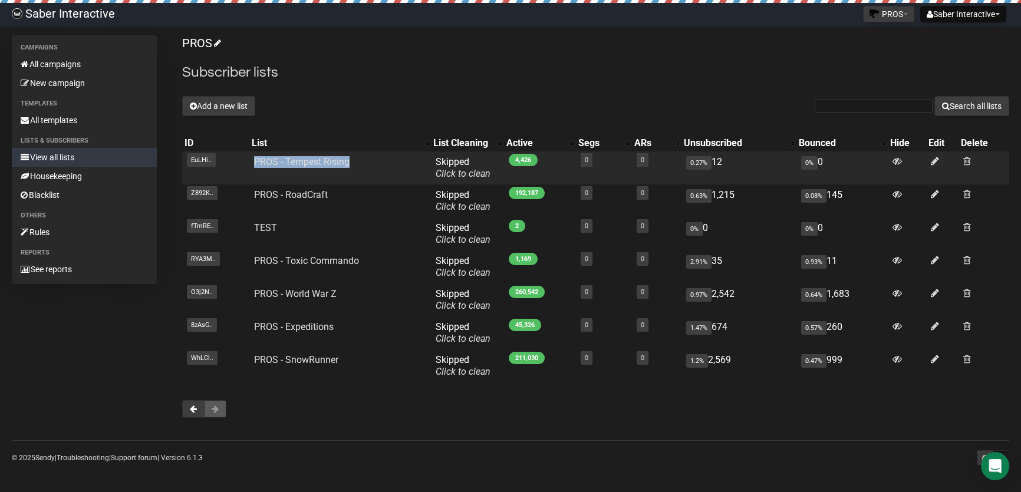
drag, startPoint x: 357, startPoint y: 159, endPoint x: 252, endPoint y: 164, distance: 105.1
click at [252, 164] on td "PROS - Tempest Rising" at bounding box center [339, 167] width 181 height 33
copy link "PROS - Tempest Rising"
click at [296, 159] on link "PROS - Tempest Rising" at bounding box center [301, 161] width 95 height 11
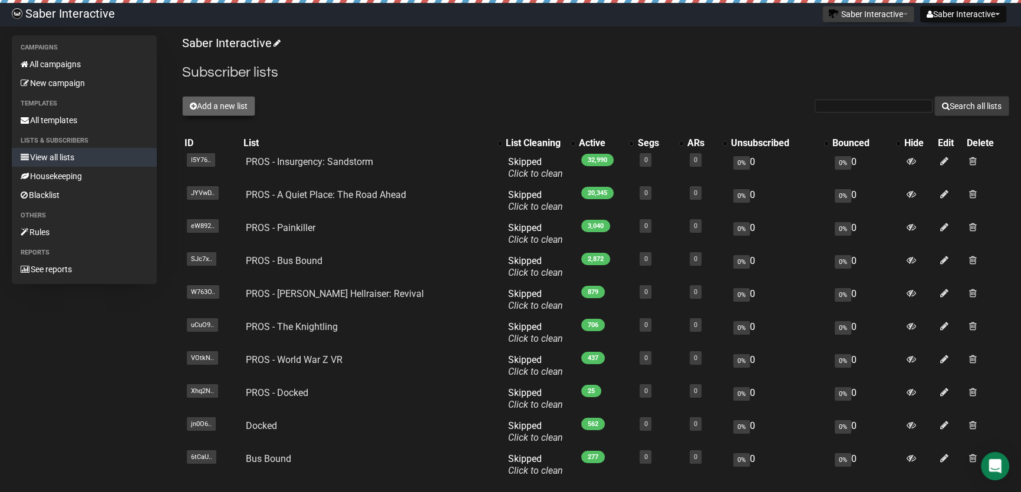
click at [207, 100] on button "Add a new list" at bounding box center [218, 106] width 73 height 20
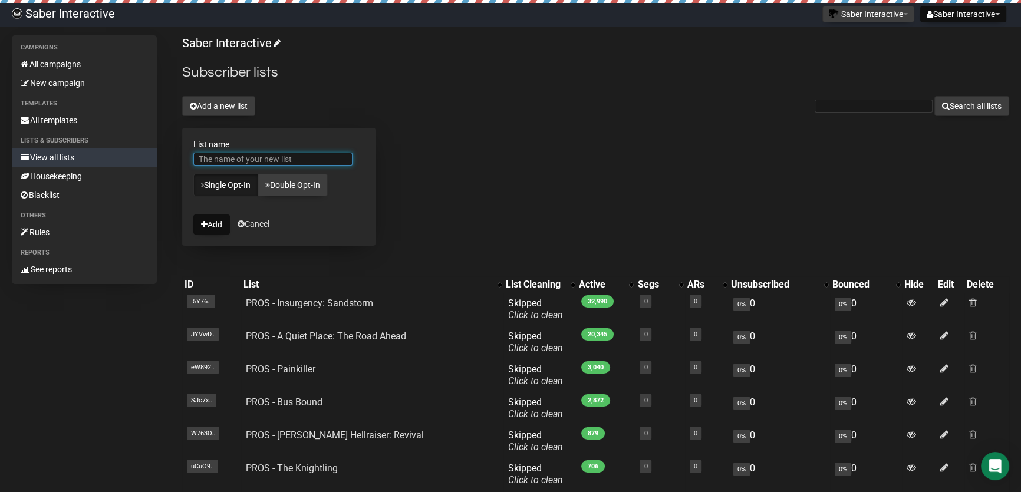
click at [269, 157] on input "List name" at bounding box center [272, 159] width 159 height 13
paste input "PROS - Tempest Rising"
type input "PROS - Tempest Rising"
click at [207, 223] on button "Add" at bounding box center [211, 225] width 37 height 20
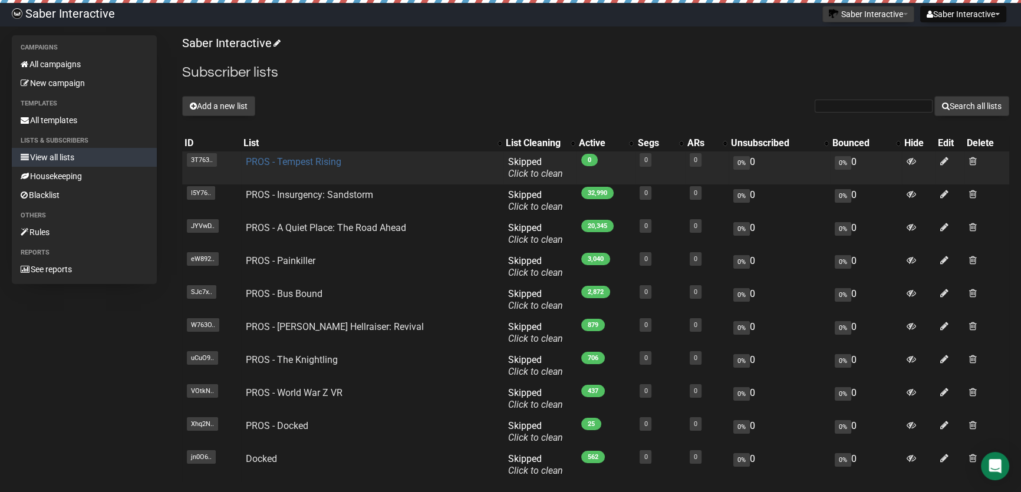
click at [313, 163] on link "PROS - Tempest Rising" at bounding box center [293, 161] width 95 height 11
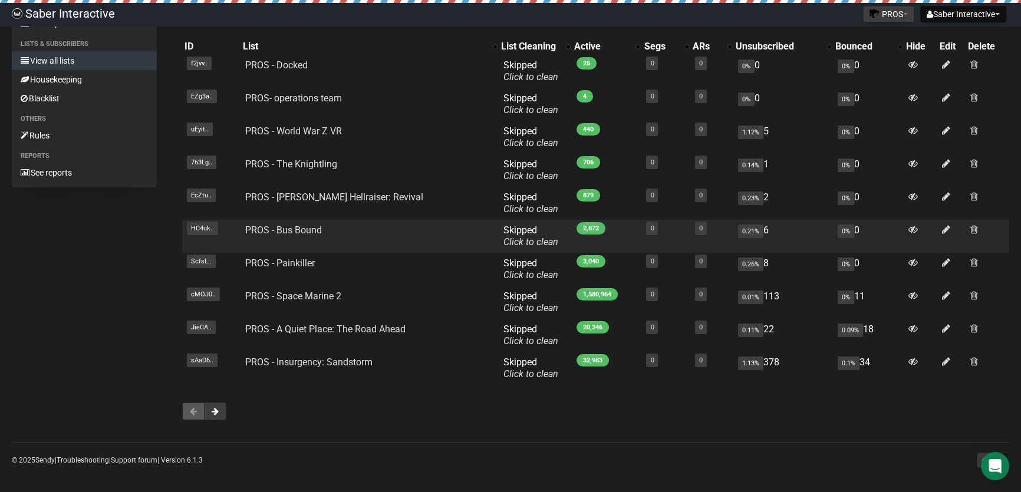
scroll to position [100, 0]
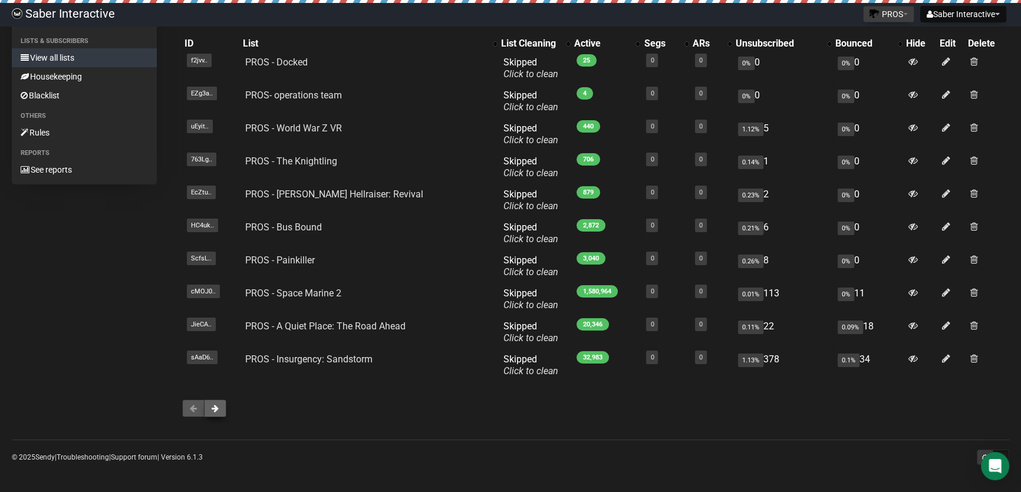
click at [215, 411] on span at bounding box center [215, 408] width 7 height 8
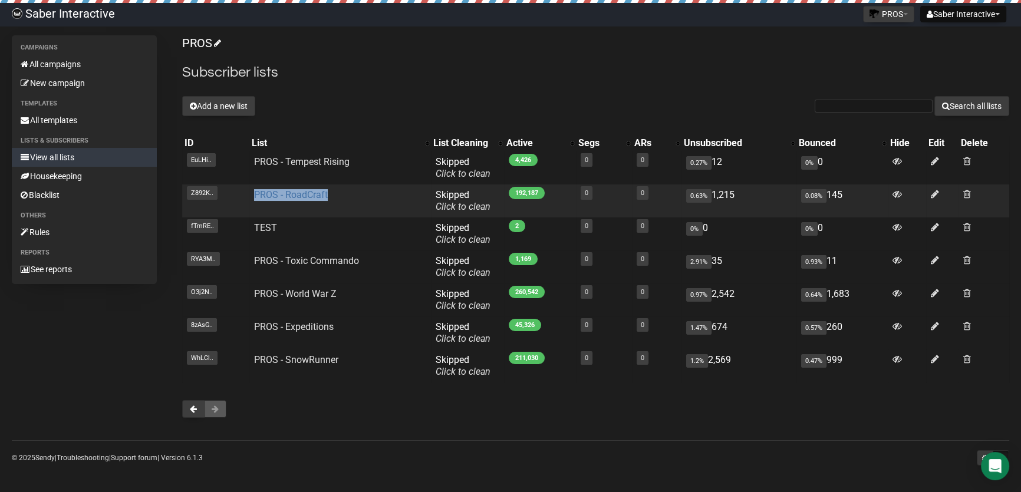
drag, startPoint x: 331, startPoint y: 192, endPoint x: 253, endPoint y: 195, distance: 78.5
click at [253, 195] on td "PROS - RoadCraft" at bounding box center [339, 200] width 181 height 33
copy link "PROS - RoadCraft"
click at [310, 194] on link "PROS - RoadCraft" at bounding box center [291, 194] width 74 height 11
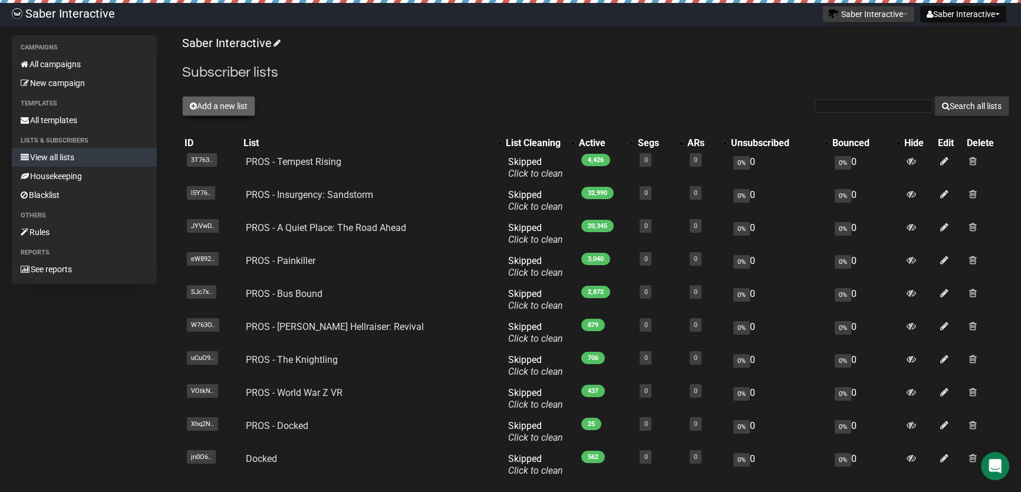
click at [217, 108] on button "Add a new list" at bounding box center [218, 106] width 73 height 20
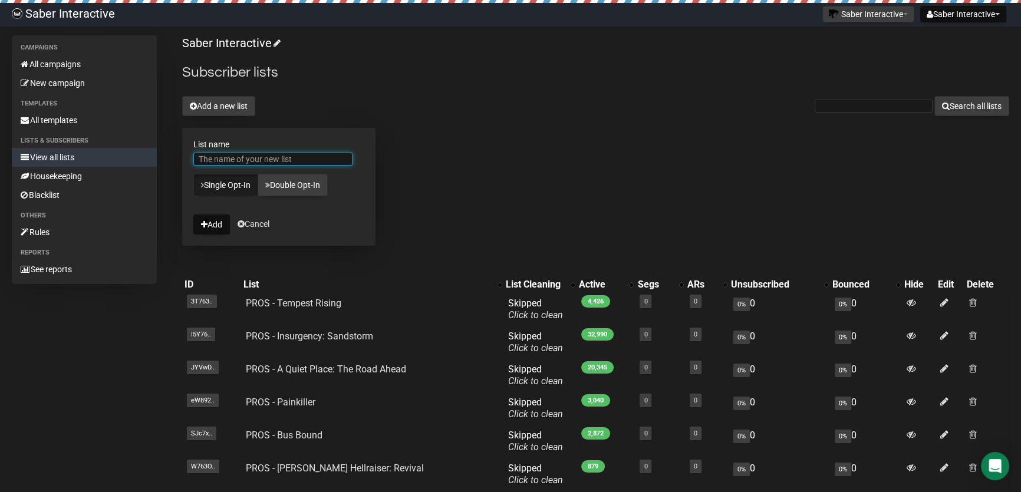
click at [244, 157] on input "List name" at bounding box center [272, 159] width 159 height 13
paste input "PROS - RoadCraft"
type input "PROS - RoadCraft"
click at [203, 225] on icon "submit" at bounding box center [204, 224] width 6 height 8
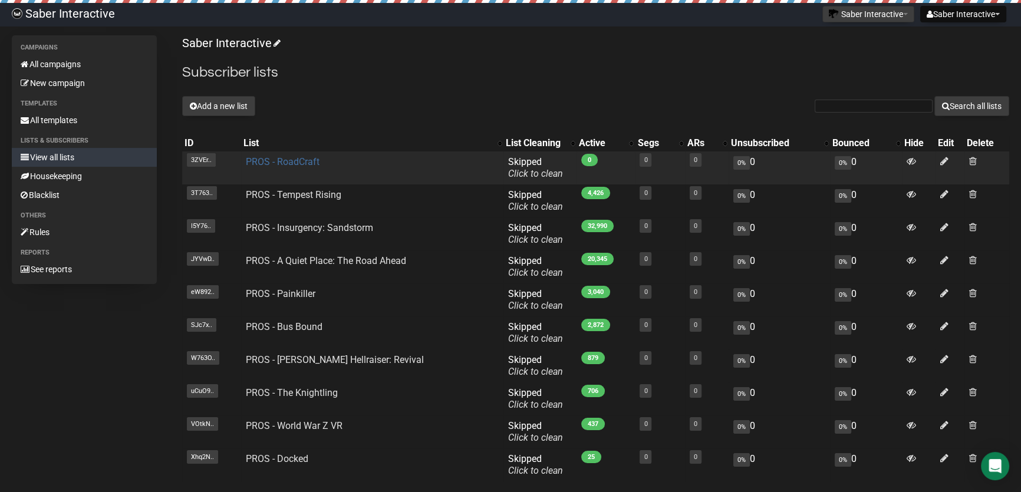
click at [288, 160] on link "PROS - RoadCraft" at bounding box center [283, 161] width 74 height 11
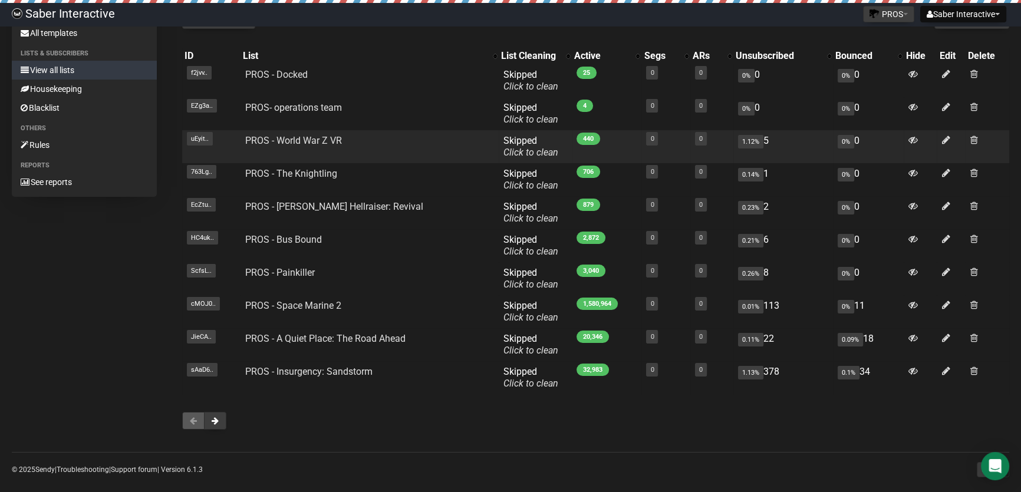
scroll to position [100, 0]
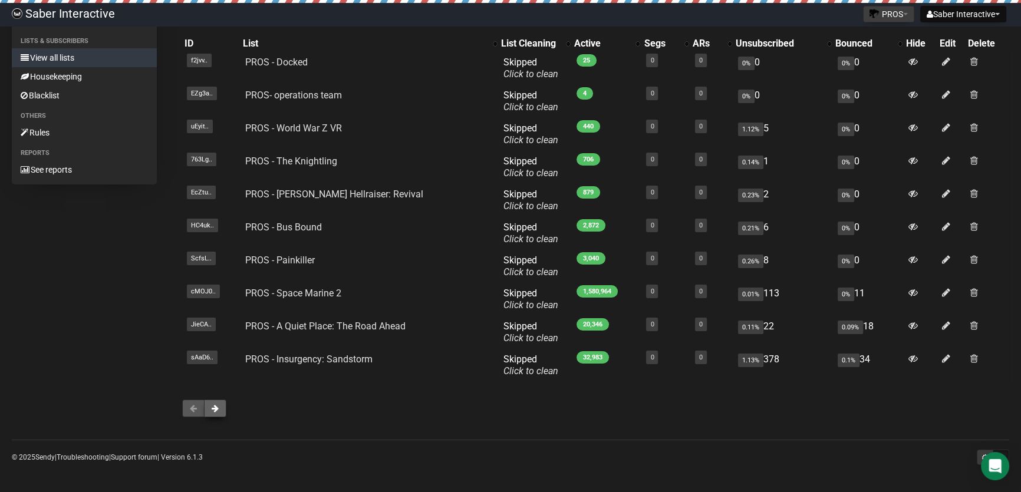
click at [222, 414] on button at bounding box center [215, 409] width 22 height 18
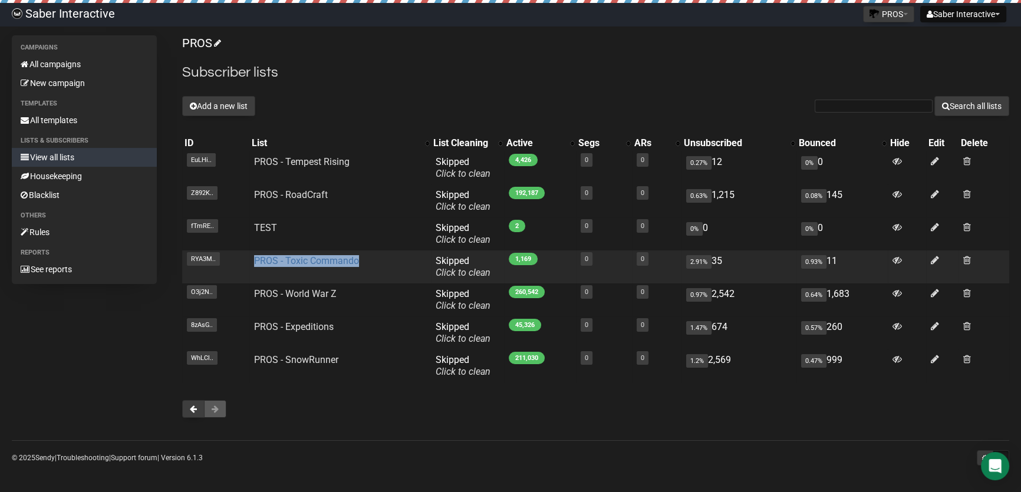
drag, startPoint x: 365, startPoint y: 257, endPoint x: 254, endPoint y: 259, distance: 110.8
click at [254, 259] on td "PROS - Toxic Commando" at bounding box center [339, 266] width 181 height 33
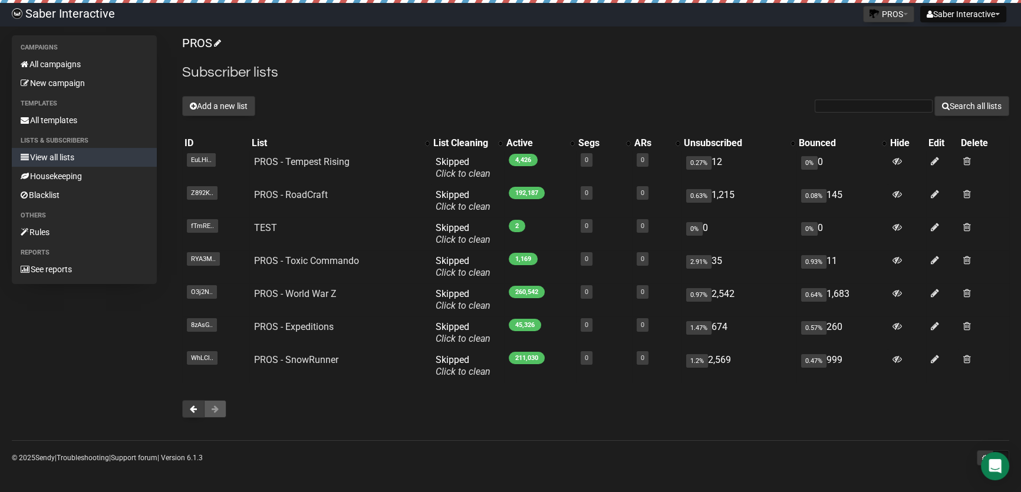
drag, startPoint x: 347, startPoint y: 261, endPoint x: 323, endPoint y: 423, distance: 163.8
click at [323, 425] on div "PROS Subscriber lists Add a new list Search all lists List name Single Opt-In D…" at bounding box center [595, 232] width 827 height 394
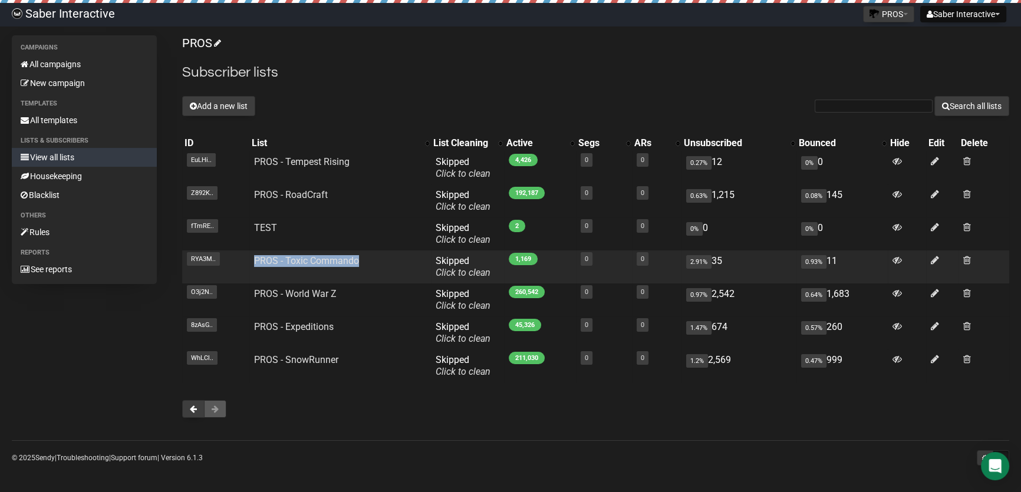
drag, startPoint x: 360, startPoint y: 259, endPoint x: 253, endPoint y: 253, distance: 107.4
click at [253, 253] on td "PROS - Toxic Commando" at bounding box center [339, 266] width 181 height 33
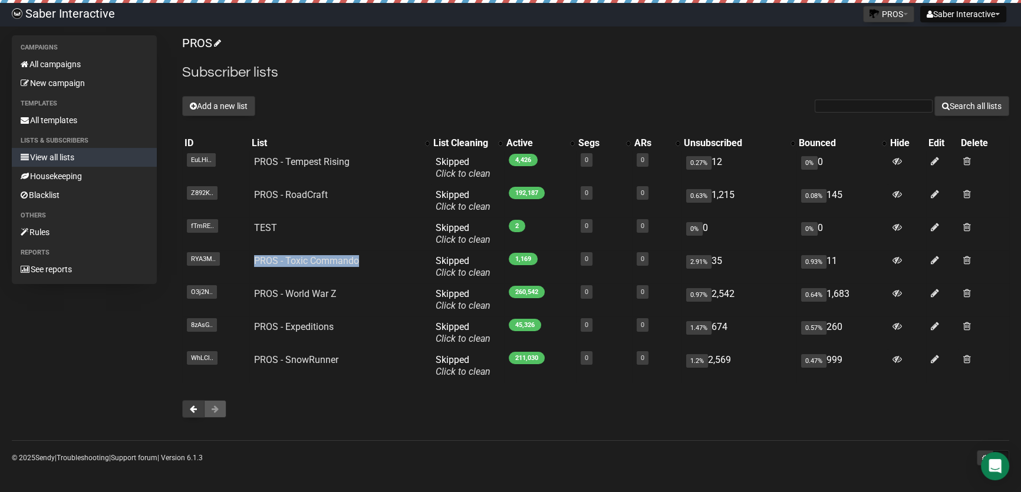
copy link "PROS - Toxic Commando"
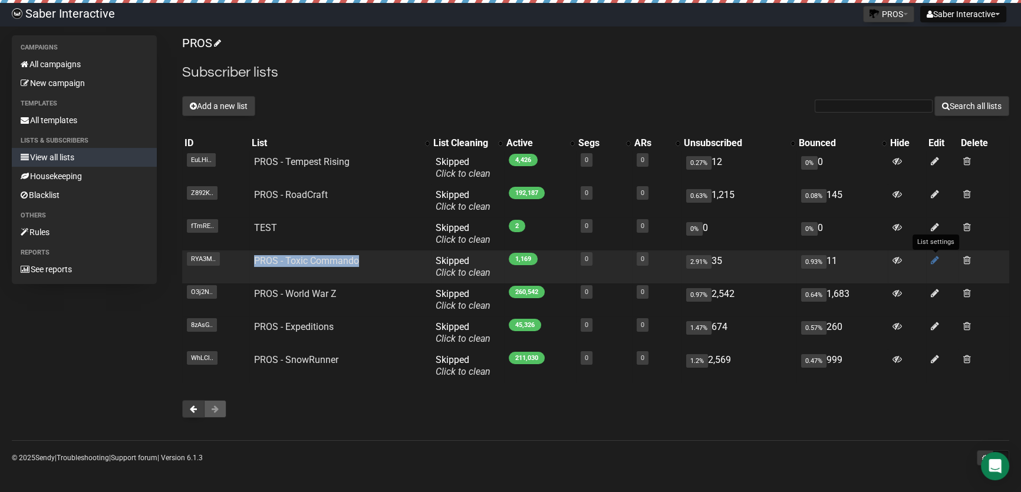
click at [934, 263] on icon at bounding box center [935, 260] width 8 height 10
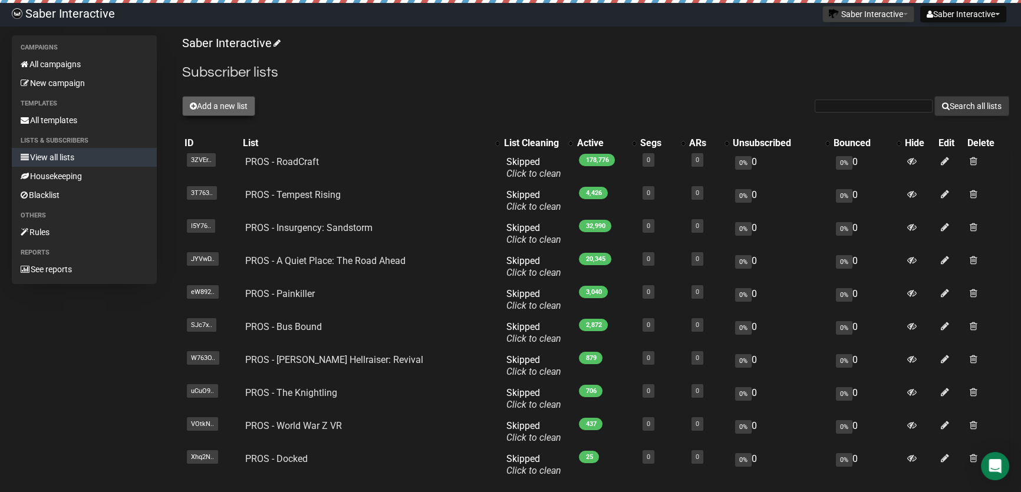
click at [233, 108] on button "Add a new list" at bounding box center [218, 106] width 73 height 20
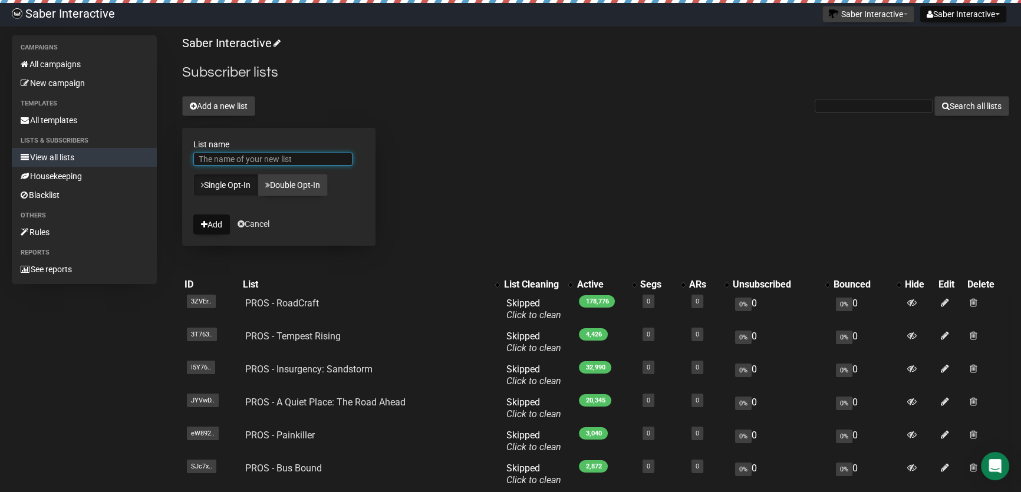
drag, startPoint x: 252, startPoint y: 155, endPoint x: 256, endPoint y: 162, distance: 8.2
click at [252, 155] on input "List name" at bounding box center [272, 159] width 159 height 13
paste input "https://saberinteractive.email/subscribers?i=2&l=56"
type input "https://saberinteractive.email/subscribers?i=2&l=56"
click at [217, 159] on input "List name" at bounding box center [272, 159] width 159 height 13
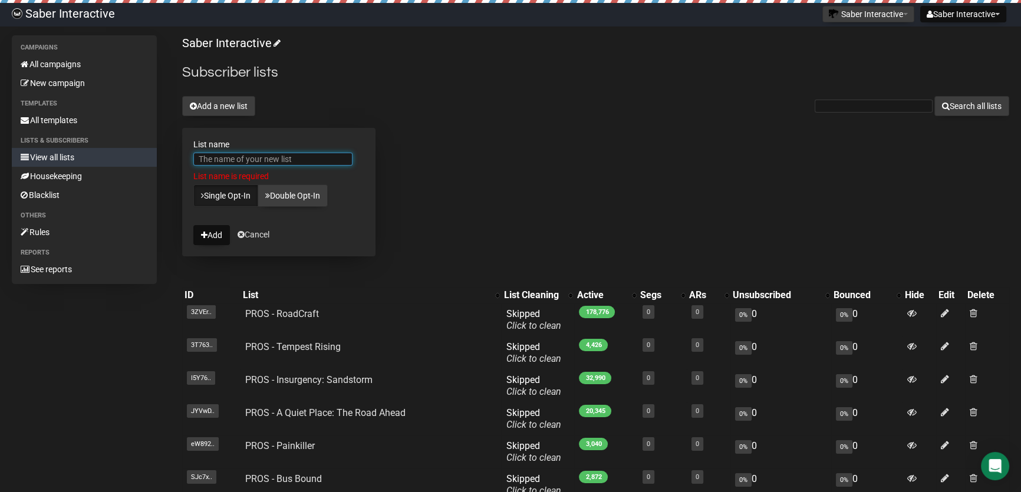
click at [227, 163] on input "List name" at bounding box center [272, 159] width 159 height 13
click at [446, 161] on div "Saber Interactive Subscriber lists Add a new list Search all lists List name Li…" at bounding box center [595, 367] width 827 height 664
click at [270, 159] on input "List name" at bounding box center [272, 159] width 159 height 13
paste input "PROS - Toxic Commando"
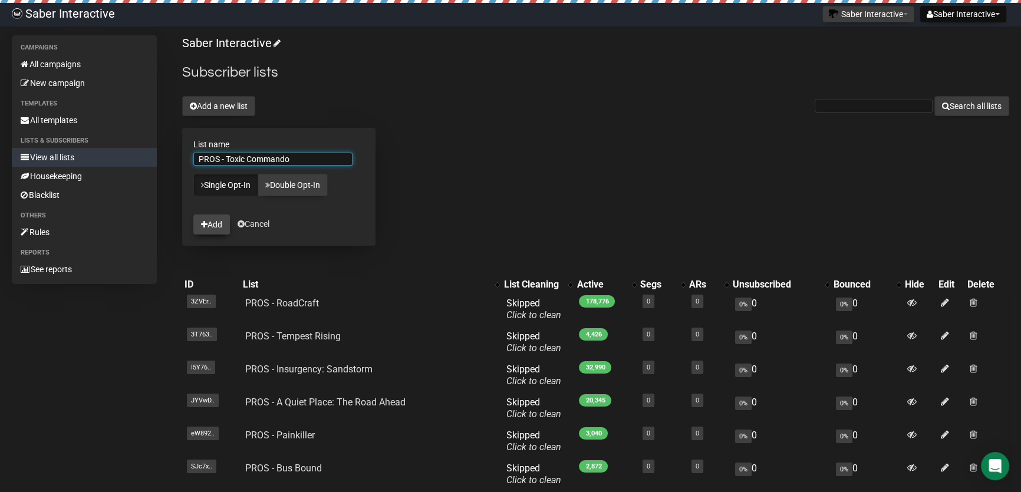
type input "PROS - Toxic Commando"
click at [225, 223] on button "Add" at bounding box center [211, 225] width 37 height 20
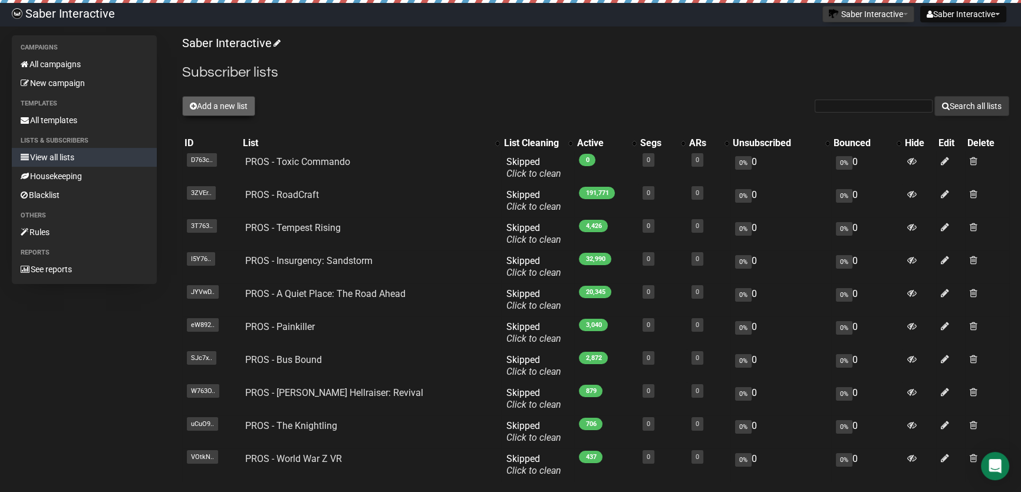
click at [234, 100] on button "Add a new list" at bounding box center [218, 106] width 73 height 20
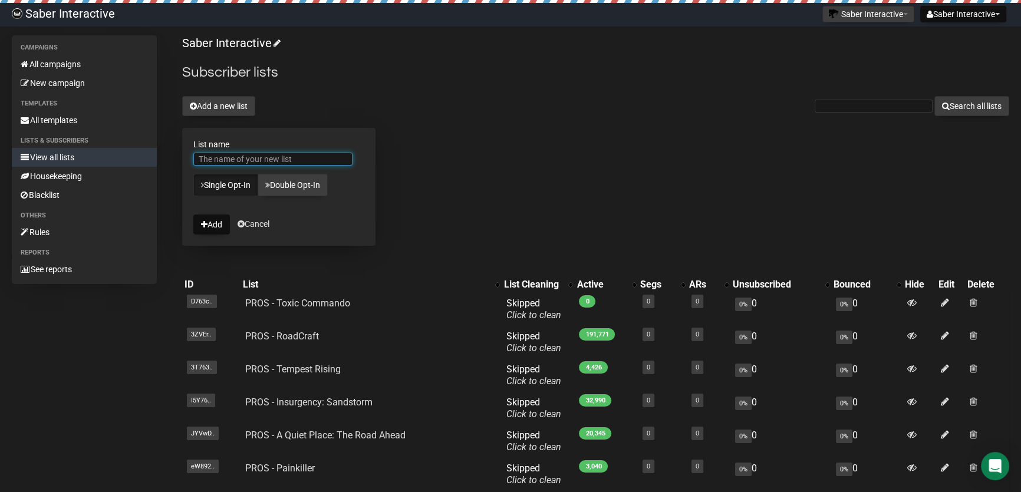
click at [233, 159] on input "List name" at bounding box center [272, 159] width 159 height 13
paste input "PROS - World War Z"
type input "PROS - World War Z"
click at [214, 223] on button "Add" at bounding box center [211, 225] width 37 height 20
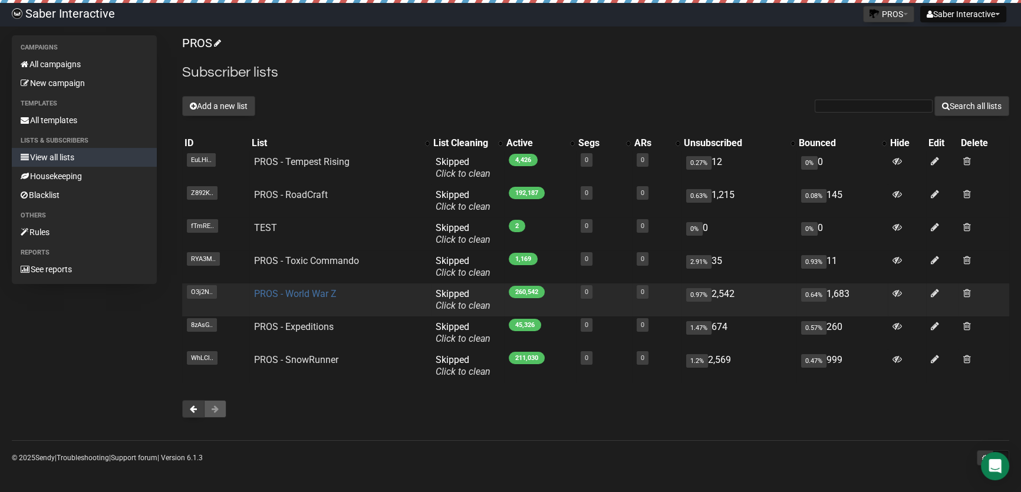
click at [314, 295] on link "PROS - World War Z" at bounding box center [295, 293] width 83 height 11
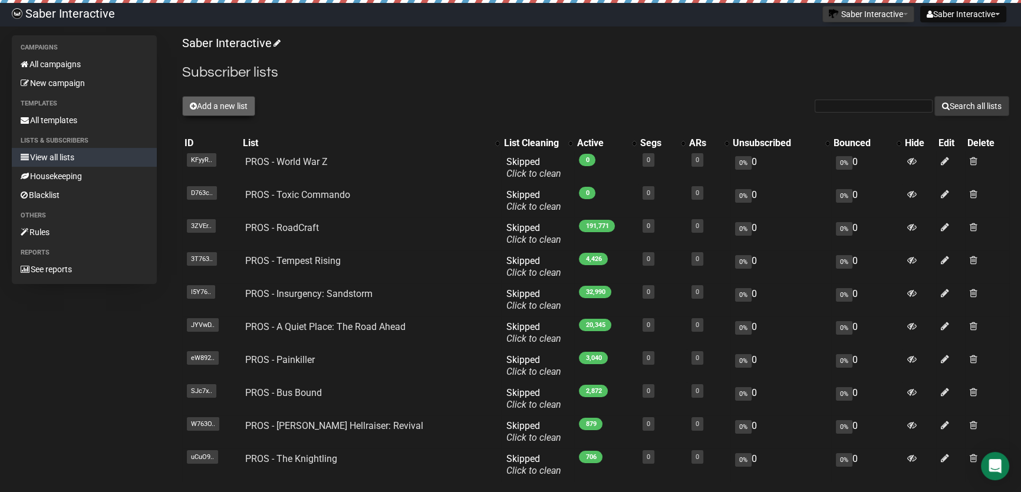
click at [216, 106] on button "Add a new list" at bounding box center [218, 106] width 73 height 20
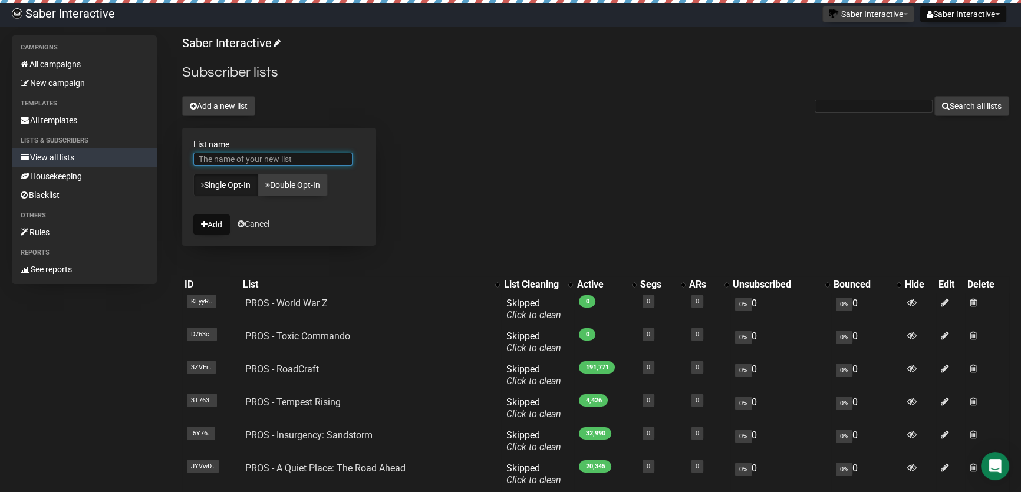
click at [224, 157] on input "List name" at bounding box center [272, 159] width 159 height 13
paste input "PROS - Expeditions"
type input "PROS - Expeditions"
click at [212, 225] on button "Add" at bounding box center [211, 225] width 37 height 20
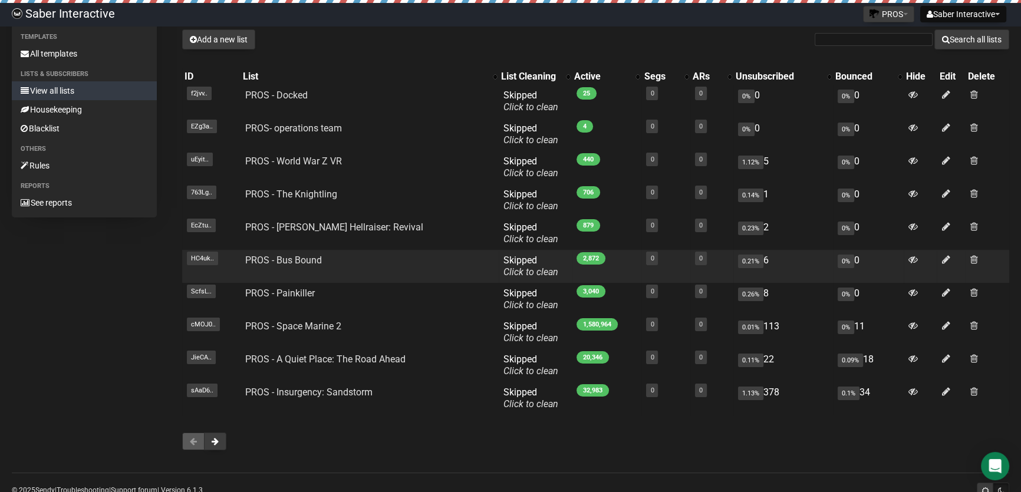
scroll to position [100, 0]
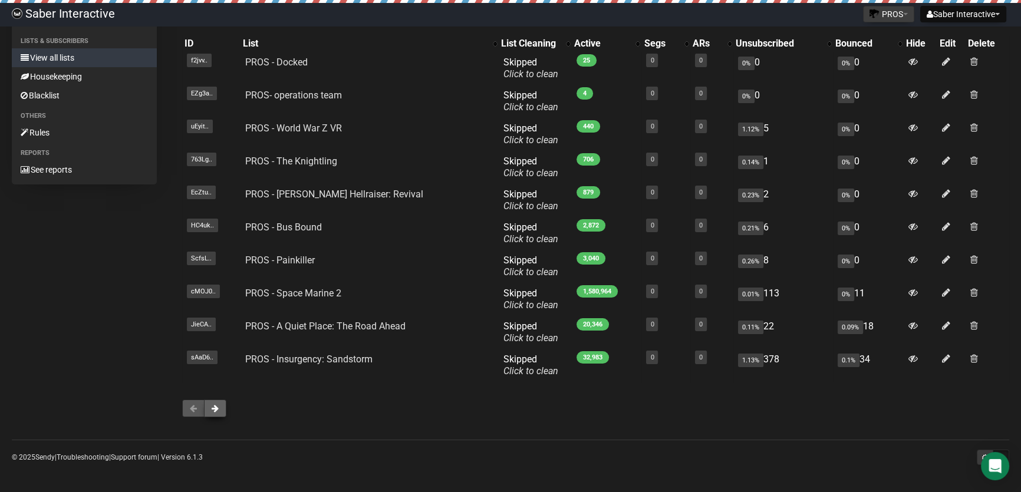
click at [216, 409] on span at bounding box center [215, 408] width 7 height 8
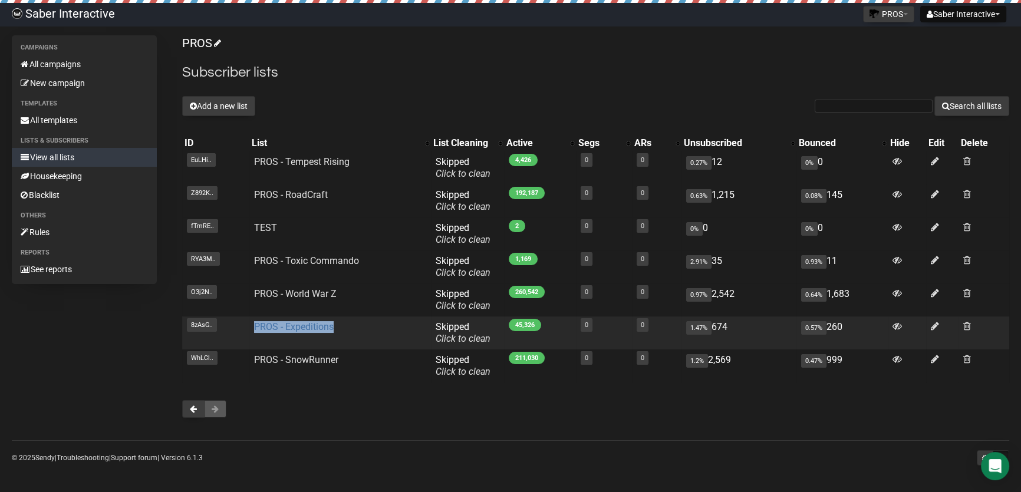
drag, startPoint x: 334, startPoint y: 327, endPoint x: 253, endPoint y: 324, distance: 80.8
click at [253, 324] on td "PROS - Expeditions" at bounding box center [339, 332] width 181 height 33
copy link "PROS - Expeditions"
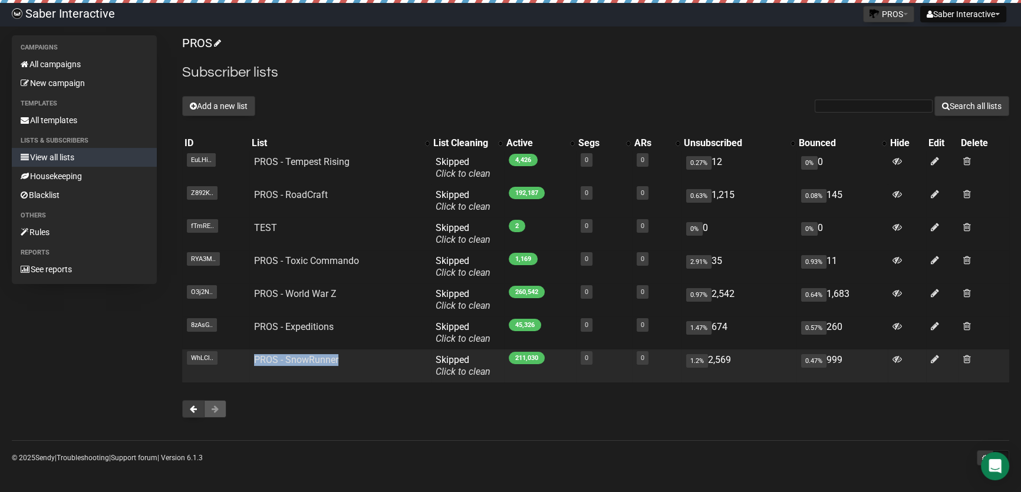
drag, startPoint x: 338, startPoint y: 360, endPoint x: 252, endPoint y: 357, distance: 86.7
click at [252, 357] on td "PROS - SnowRunner" at bounding box center [339, 365] width 181 height 33
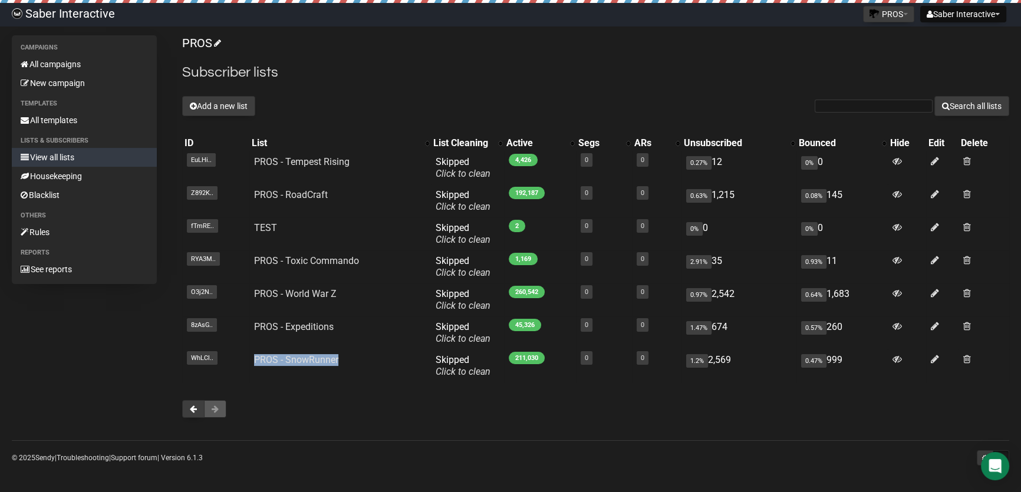
copy link "PROS - SnowRunner"
click at [187, 409] on button at bounding box center [193, 409] width 22 height 18
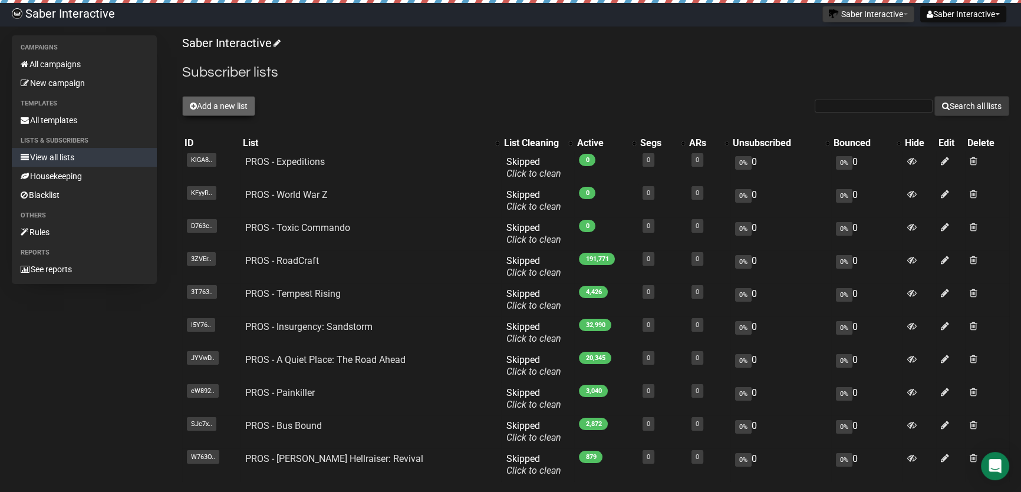
click at [230, 106] on button "Add a new list" at bounding box center [218, 106] width 73 height 20
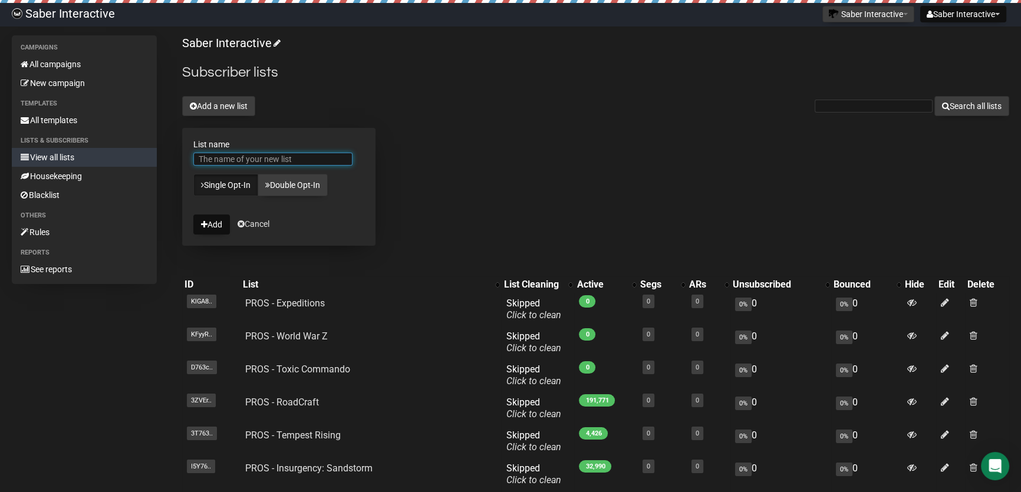
click at [246, 160] on input "List name" at bounding box center [272, 159] width 159 height 13
paste input "PROS - SnowRunner"
type input "PROS - SnowRunner"
click at [212, 219] on button "Add" at bounding box center [211, 225] width 37 height 20
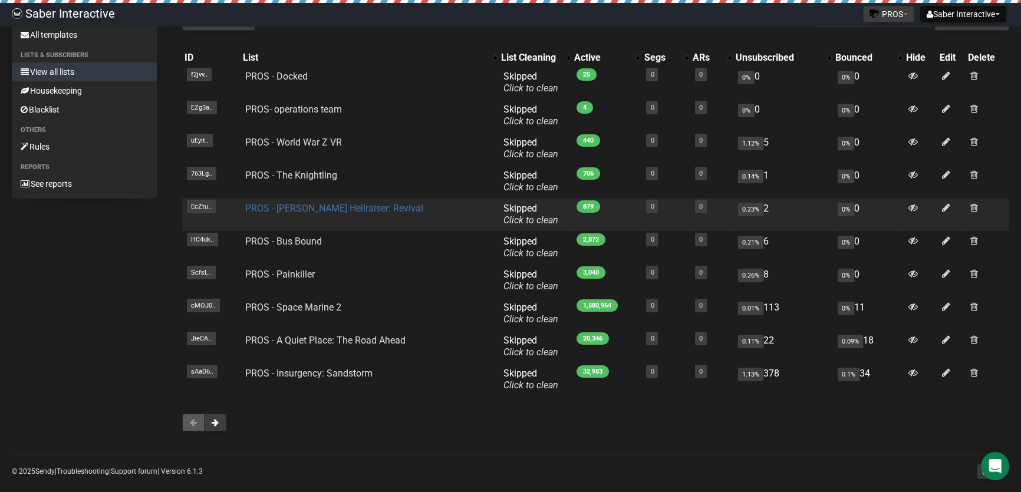
scroll to position [100, 0]
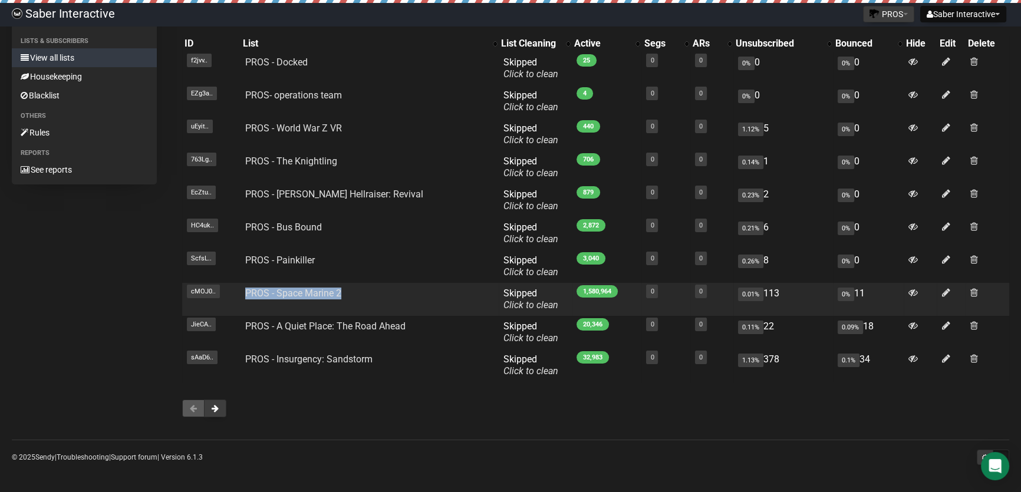
drag, startPoint x: 345, startPoint y: 291, endPoint x: 242, endPoint y: 292, distance: 103.1
click at [242, 292] on td "PROS - Space Marine 2" at bounding box center [369, 299] width 258 height 33
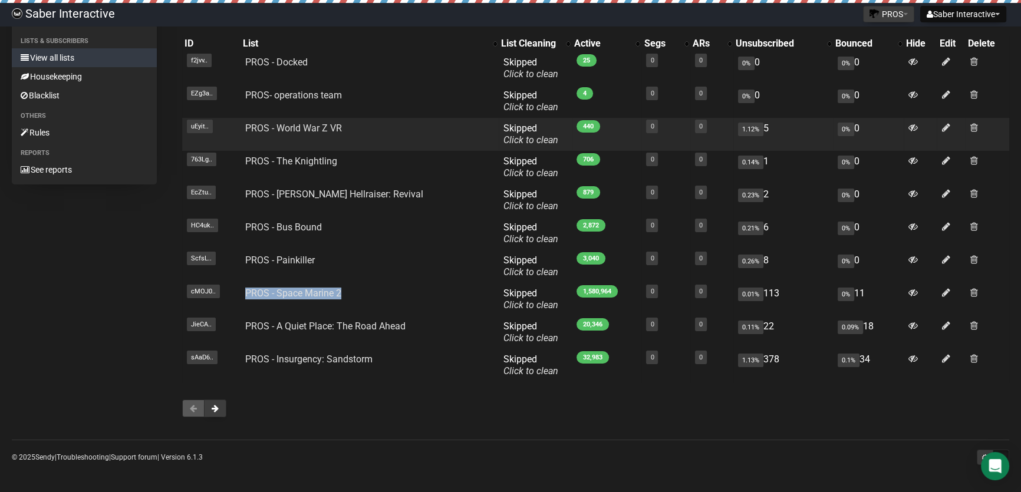
copy link "PROS - Space Marine 2"
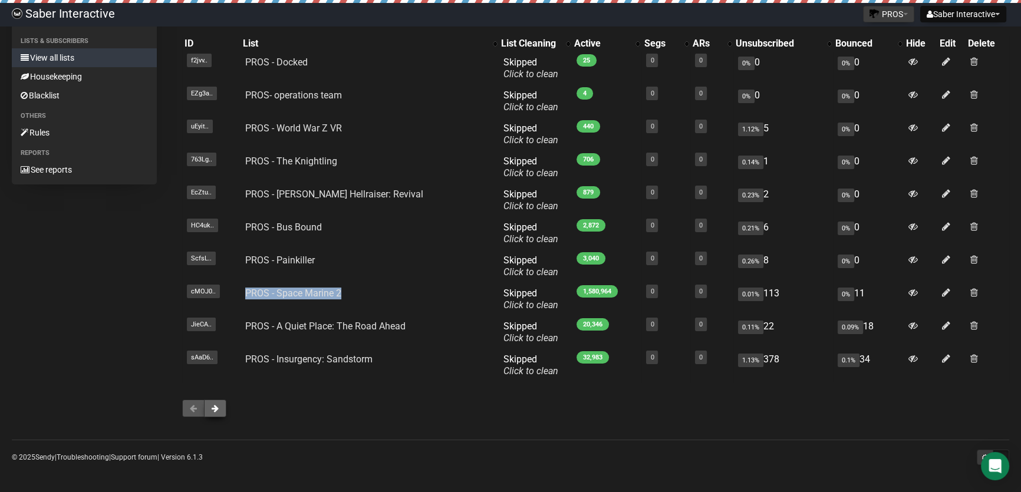
click at [214, 408] on span at bounding box center [215, 408] width 7 height 8
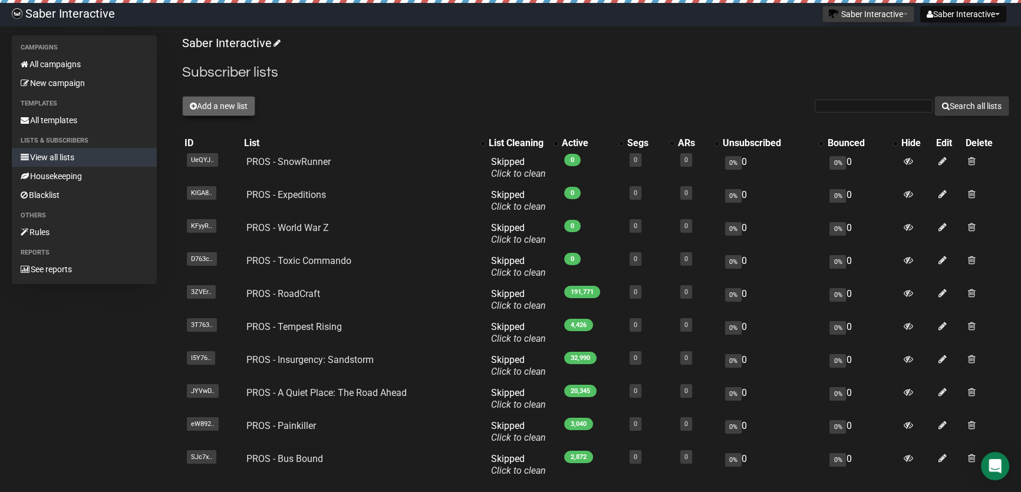
click at [211, 108] on button "Add a new list" at bounding box center [218, 106] width 73 height 20
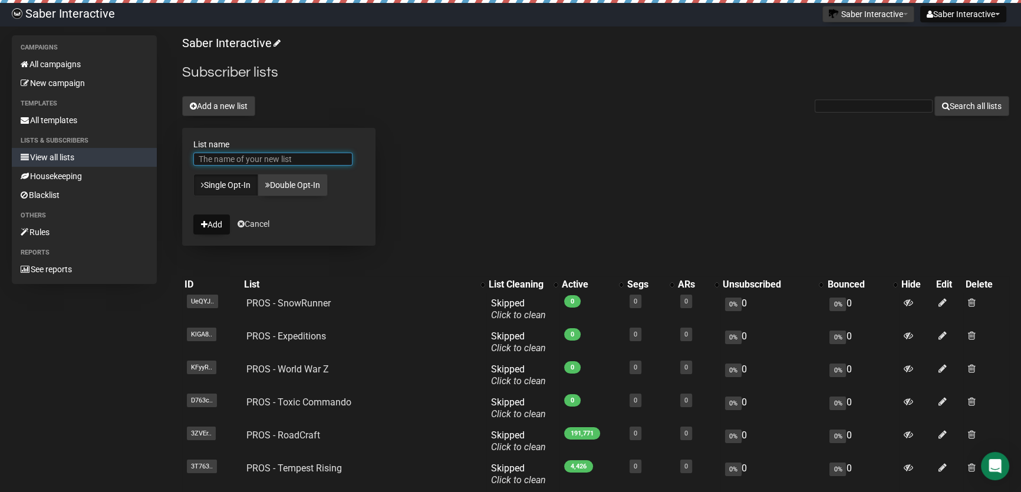
click at [229, 157] on input "List name" at bounding box center [272, 159] width 159 height 13
paste input "PROS - Space Marine 2"
type input "PROS - Space Marine 2"
click at [212, 224] on button "Add" at bounding box center [211, 225] width 37 height 20
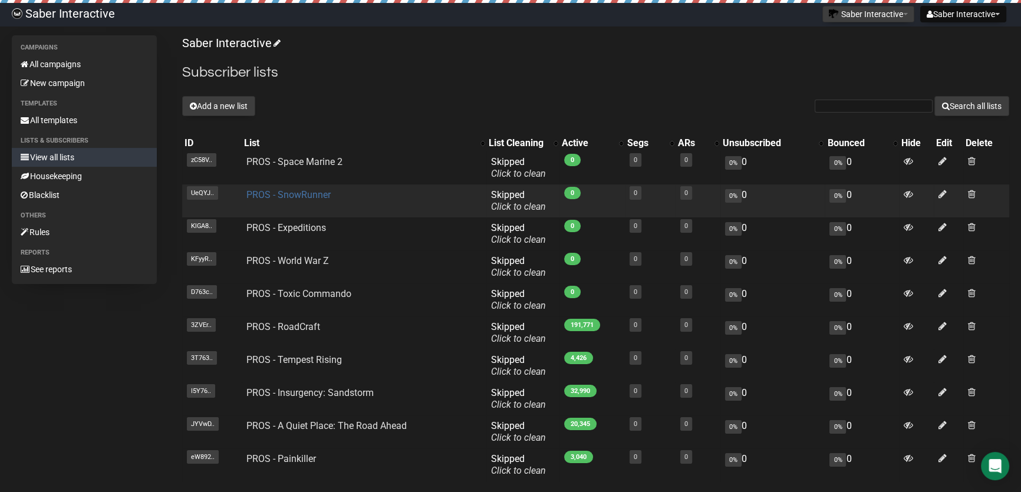
click at [285, 196] on link "PROS - SnowRunner" at bounding box center [288, 194] width 84 height 11
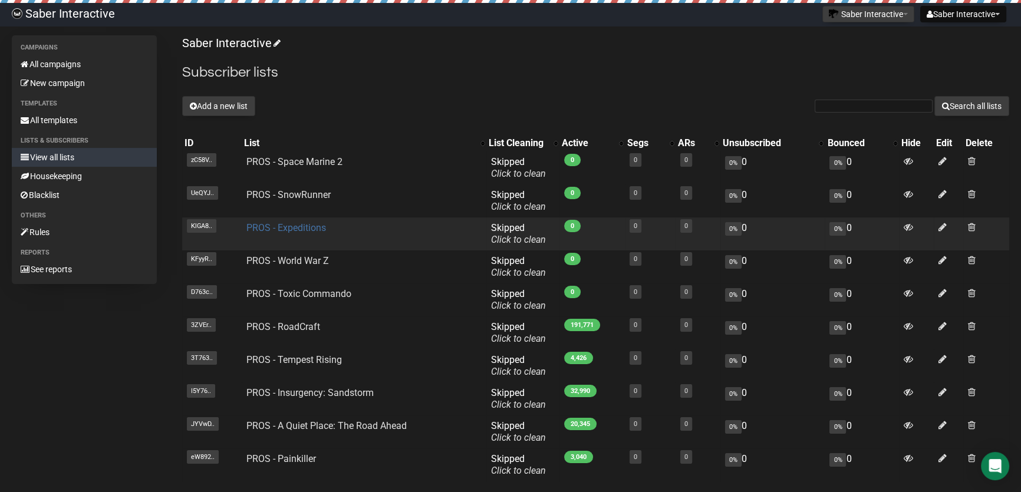
click at [287, 229] on link "PROS - Expeditions" at bounding box center [286, 227] width 80 height 11
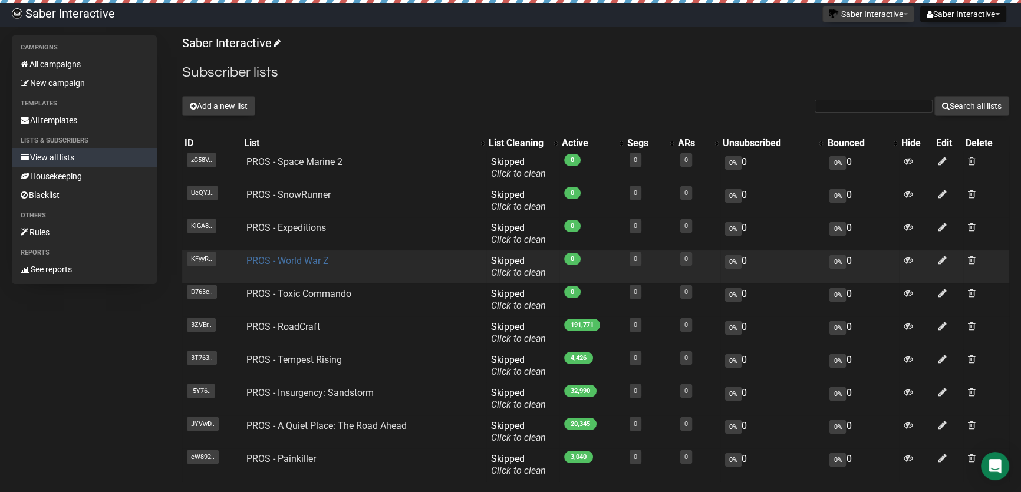
click at [299, 259] on link "PROS - World War Z" at bounding box center [287, 260] width 83 height 11
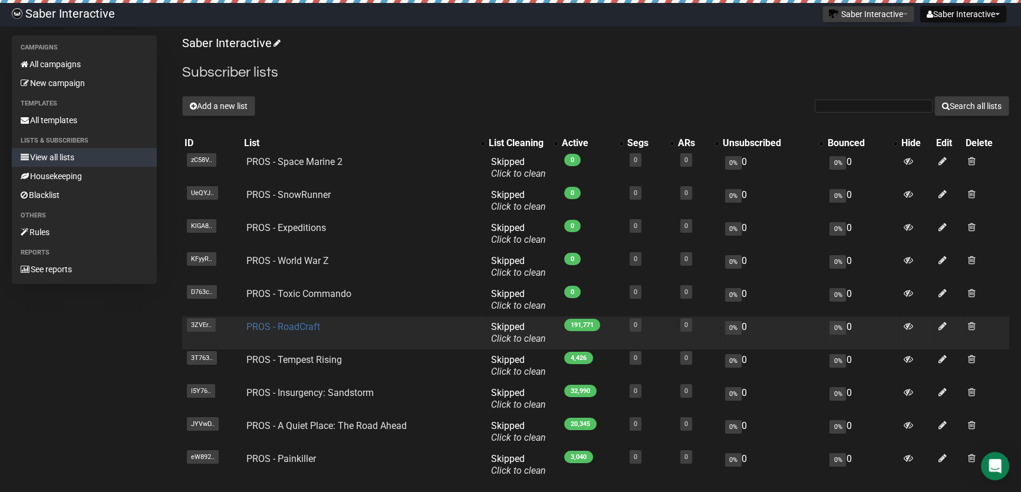
click at [294, 325] on link "PROS - RoadCraft" at bounding box center [283, 326] width 74 height 11
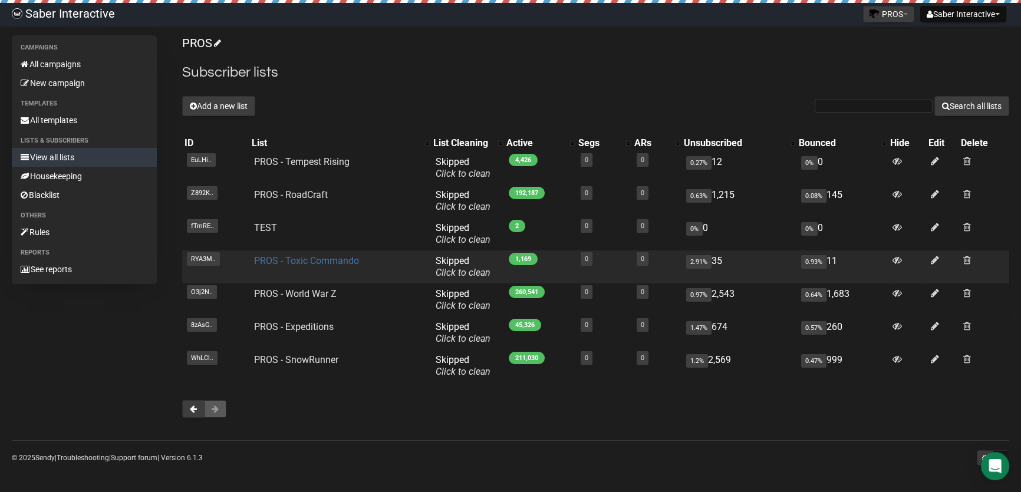
click at [334, 260] on link "PROS - Toxic Commando" at bounding box center [306, 260] width 105 height 11
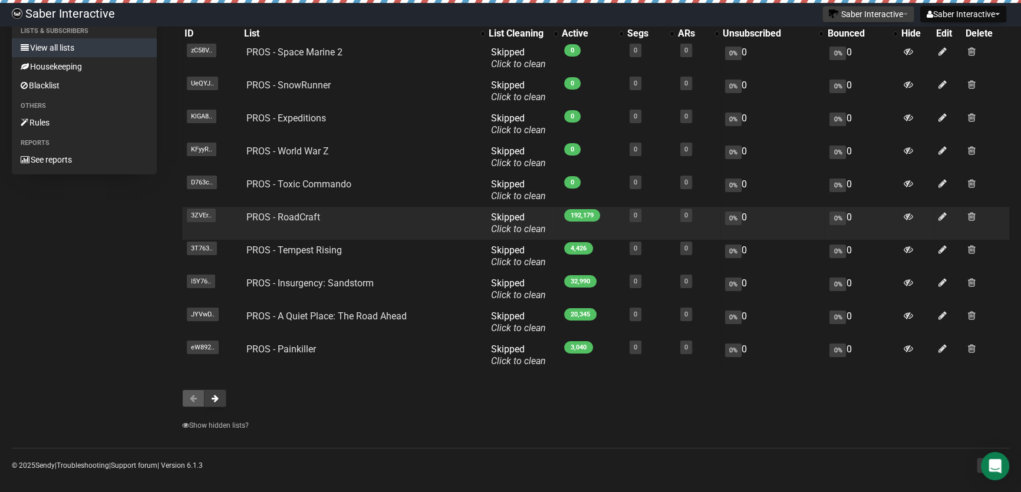
scroll to position [118, 0]
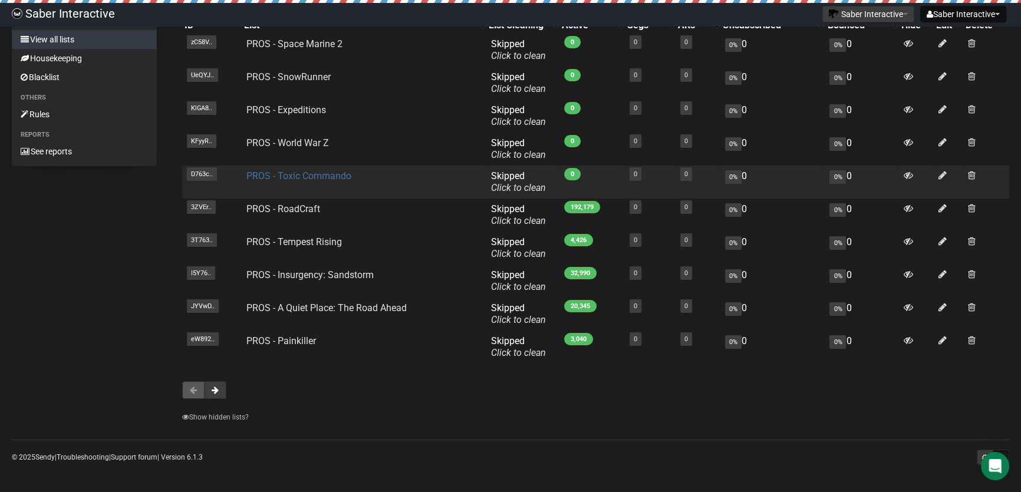
click at [307, 177] on link "PROS - Toxic Commando" at bounding box center [298, 175] width 105 height 11
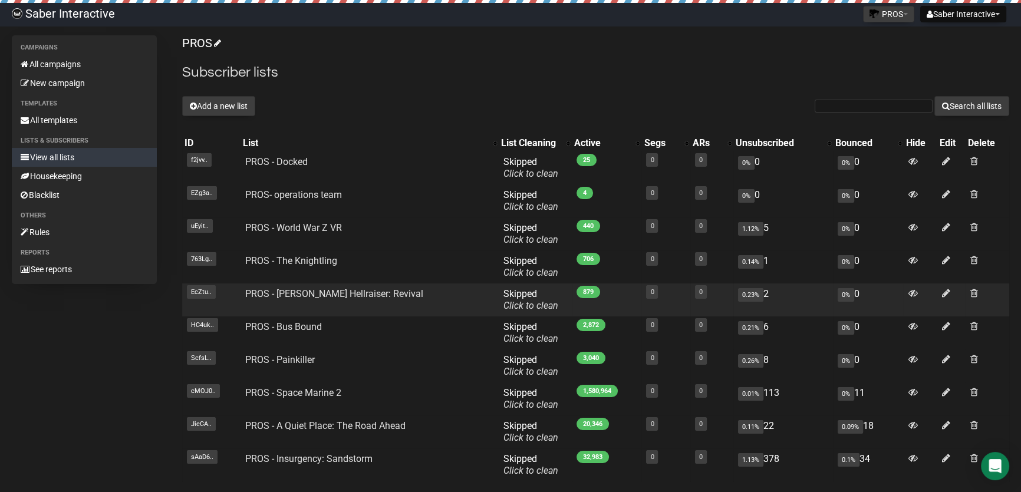
scroll to position [100, 0]
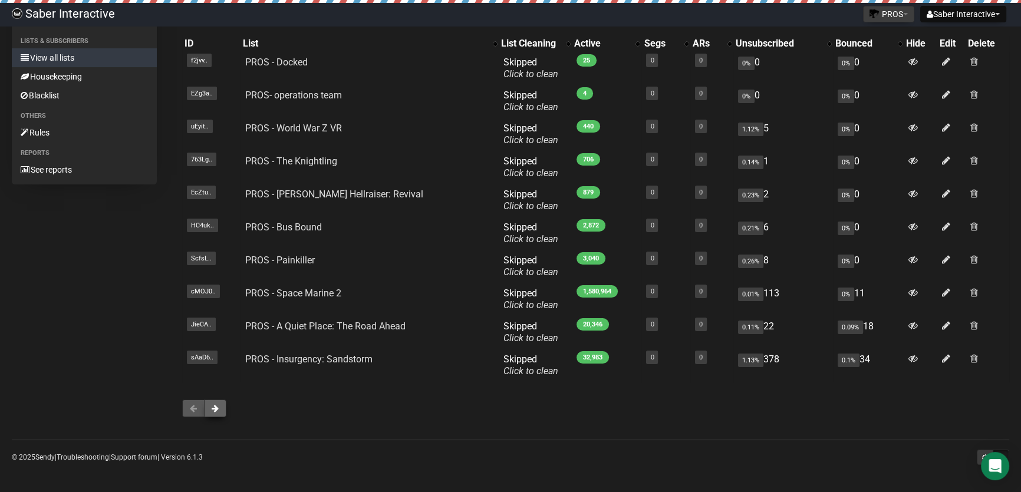
click at [213, 406] on span at bounding box center [215, 408] width 7 height 8
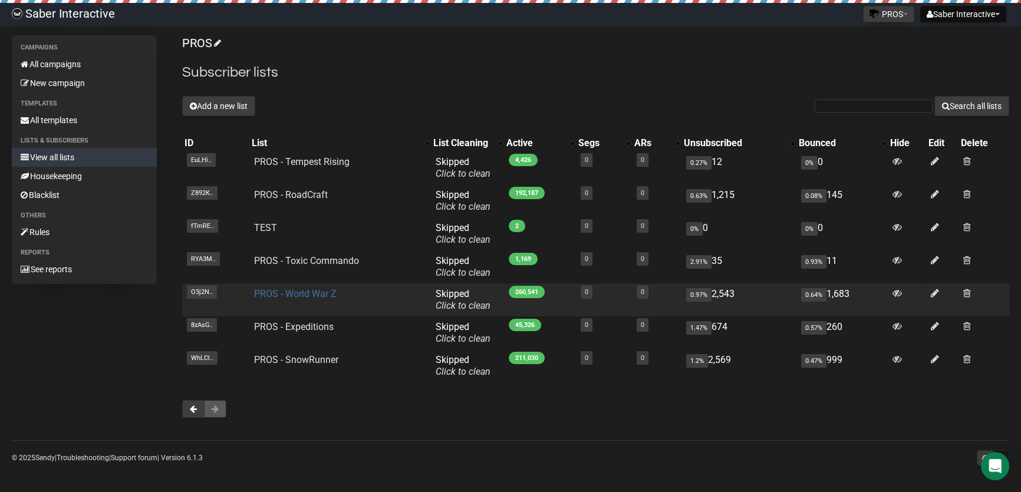
click at [322, 293] on link "PROS - World War Z" at bounding box center [295, 293] width 83 height 11
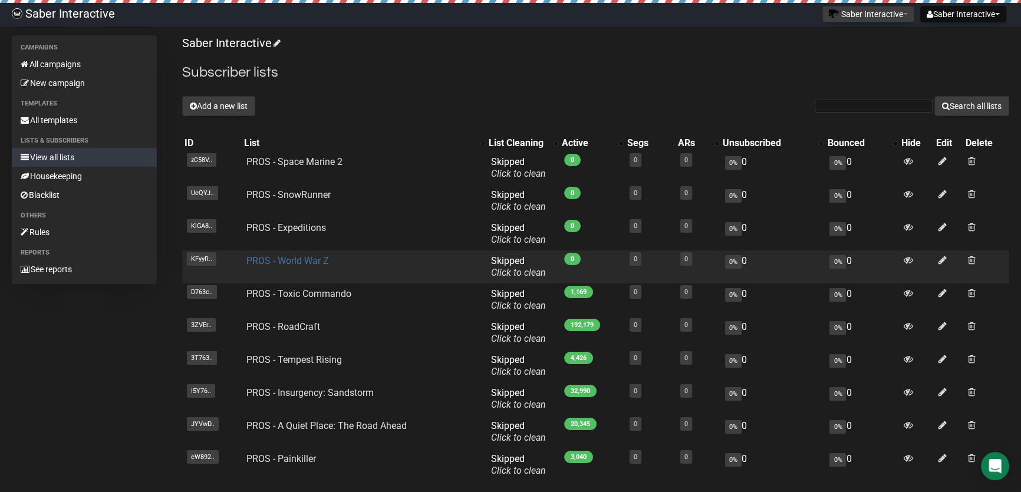
click at [292, 262] on link "PROS - World War Z" at bounding box center [287, 260] width 83 height 11
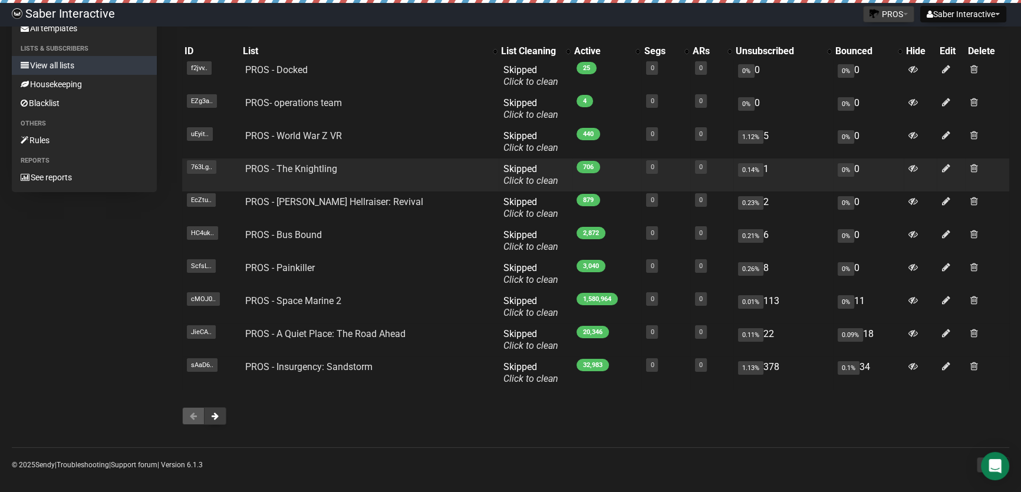
scroll to position [100, 0]
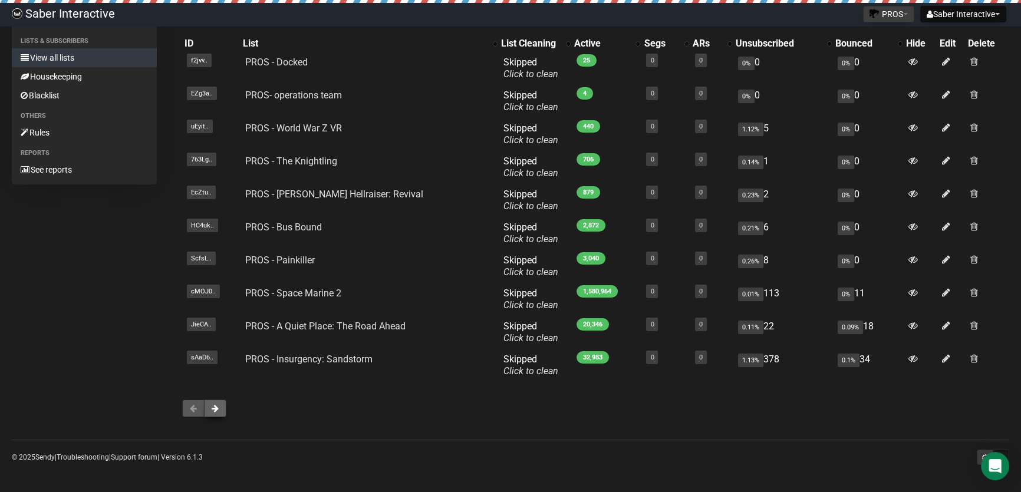
click at [217, 405] on span at bounding box center [215, 408] width 7 height 8
